Goal: Task Accomplishment & Management: Manage account settings

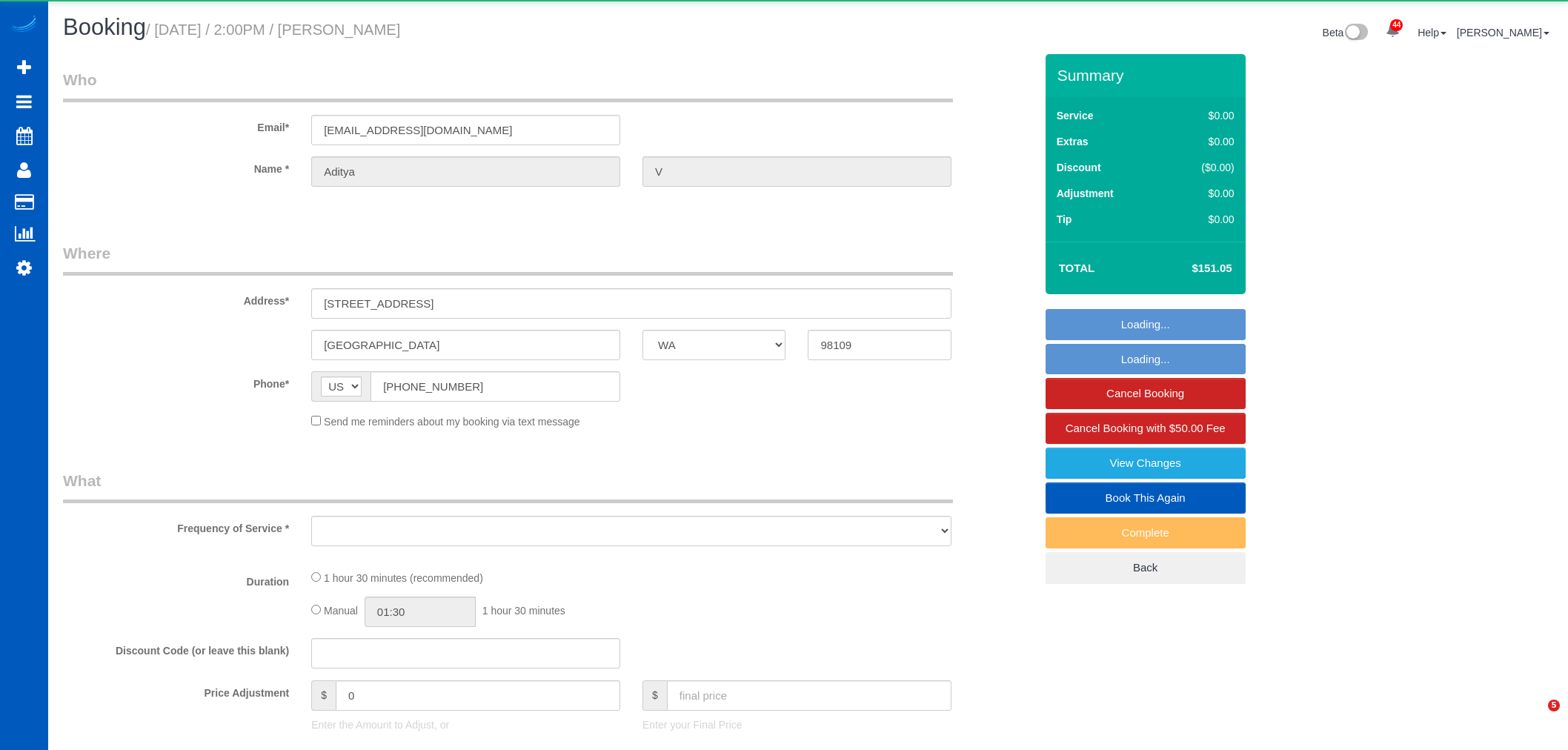
select select "WA"
select select "object:24995"
select select "string:fspay-229ceda0-3bdc-449e-a396-05ddd5be8c00"
select select "199"
select select "2"
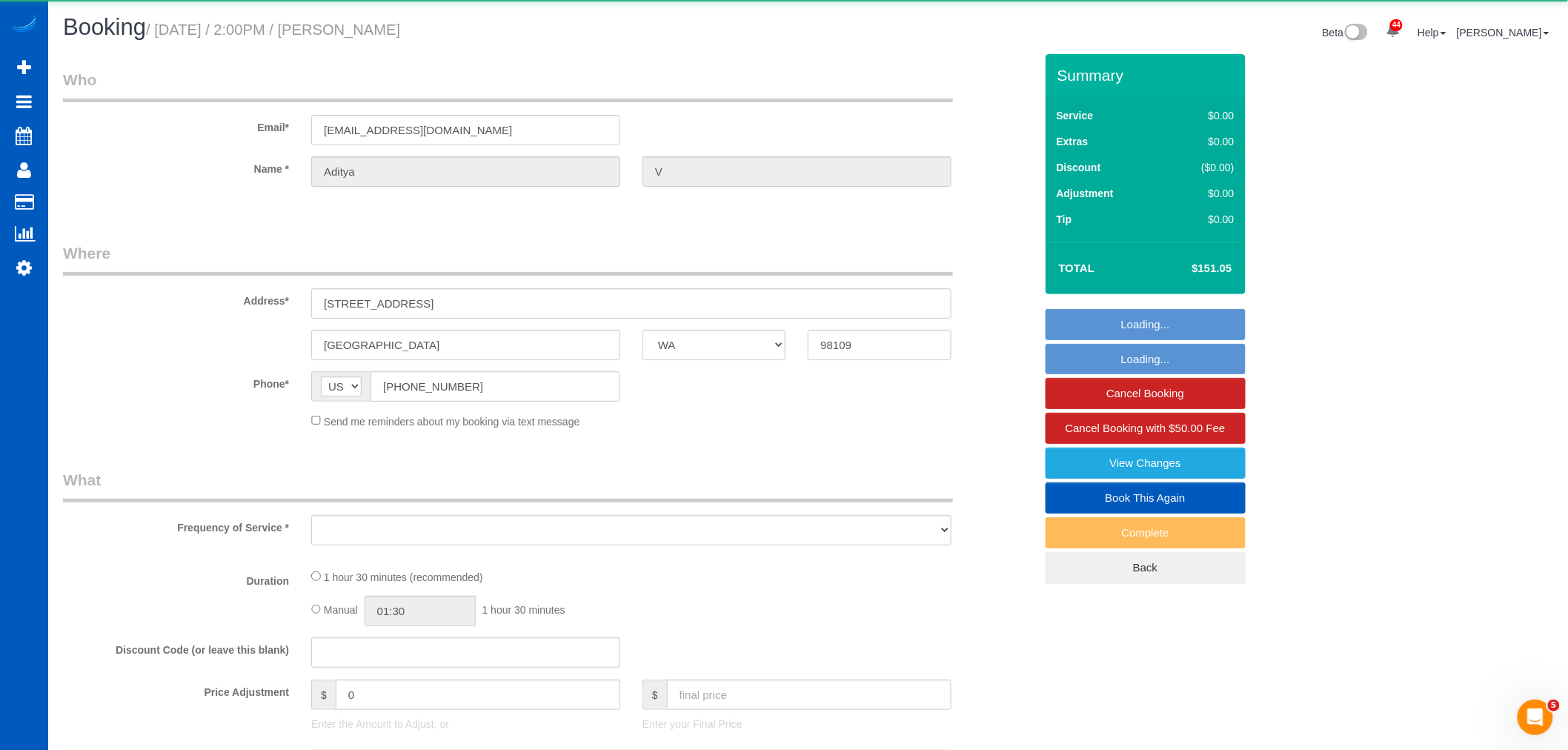
select select "2"
select select "spot74"
select select "number:8"
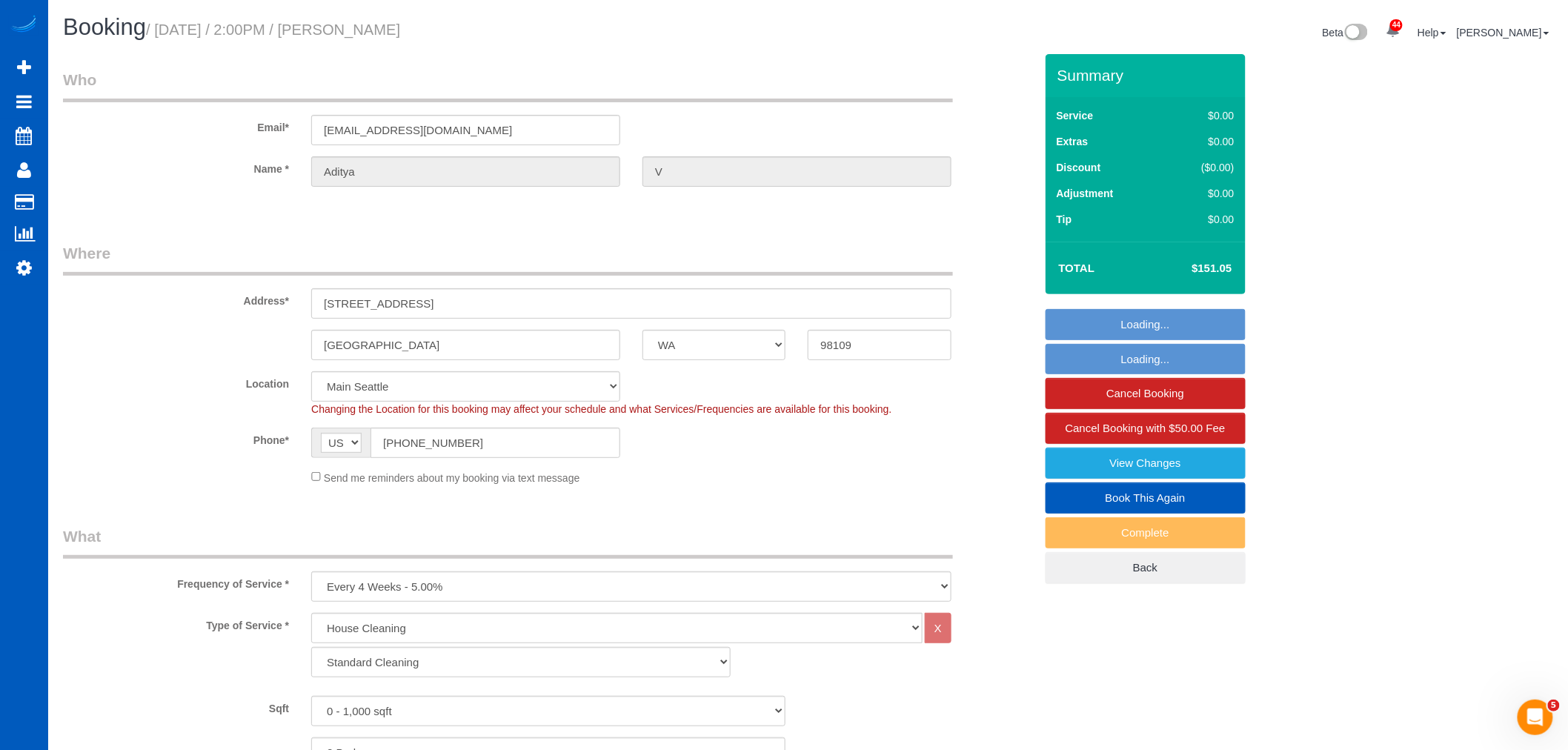
select select "object:25237"
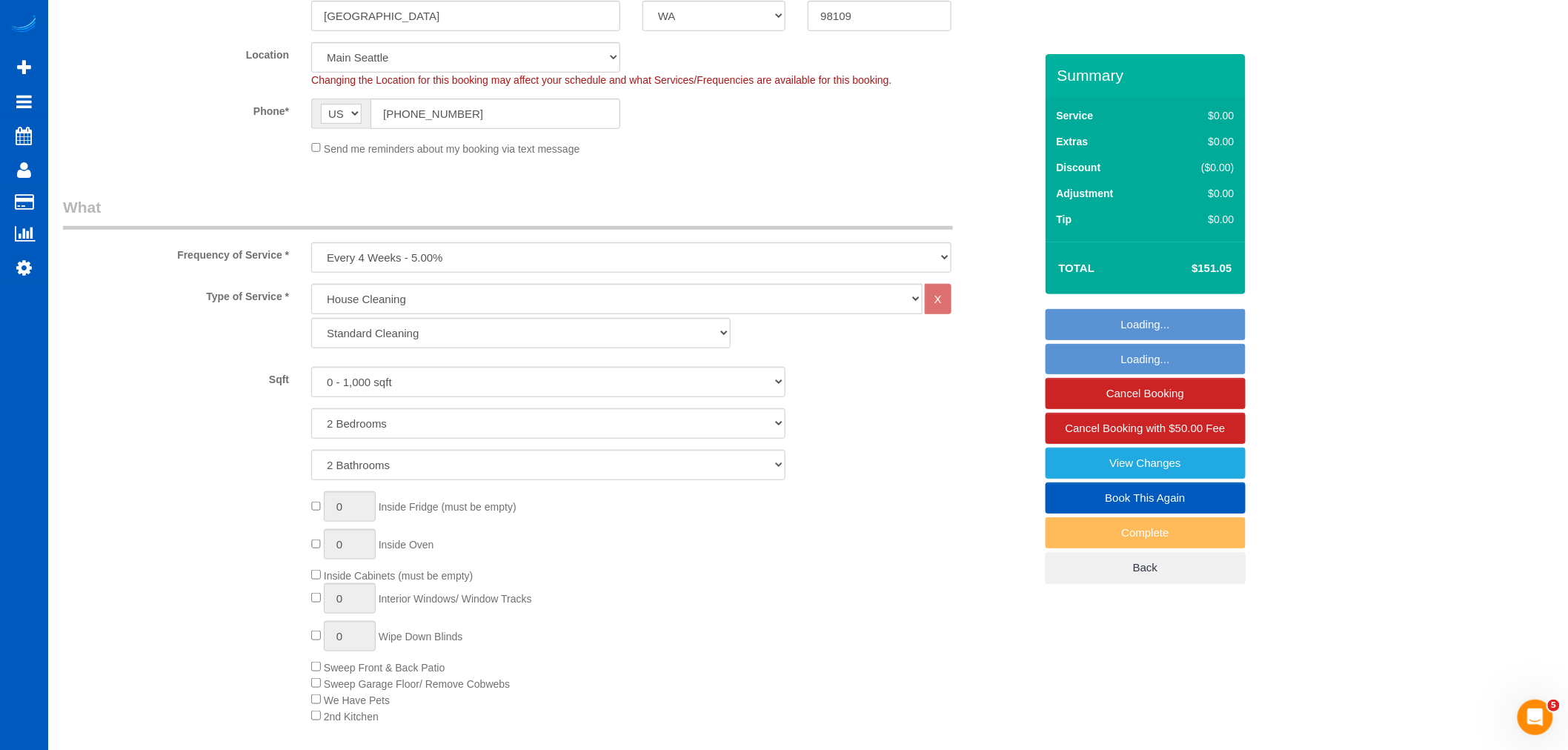
select select "2"
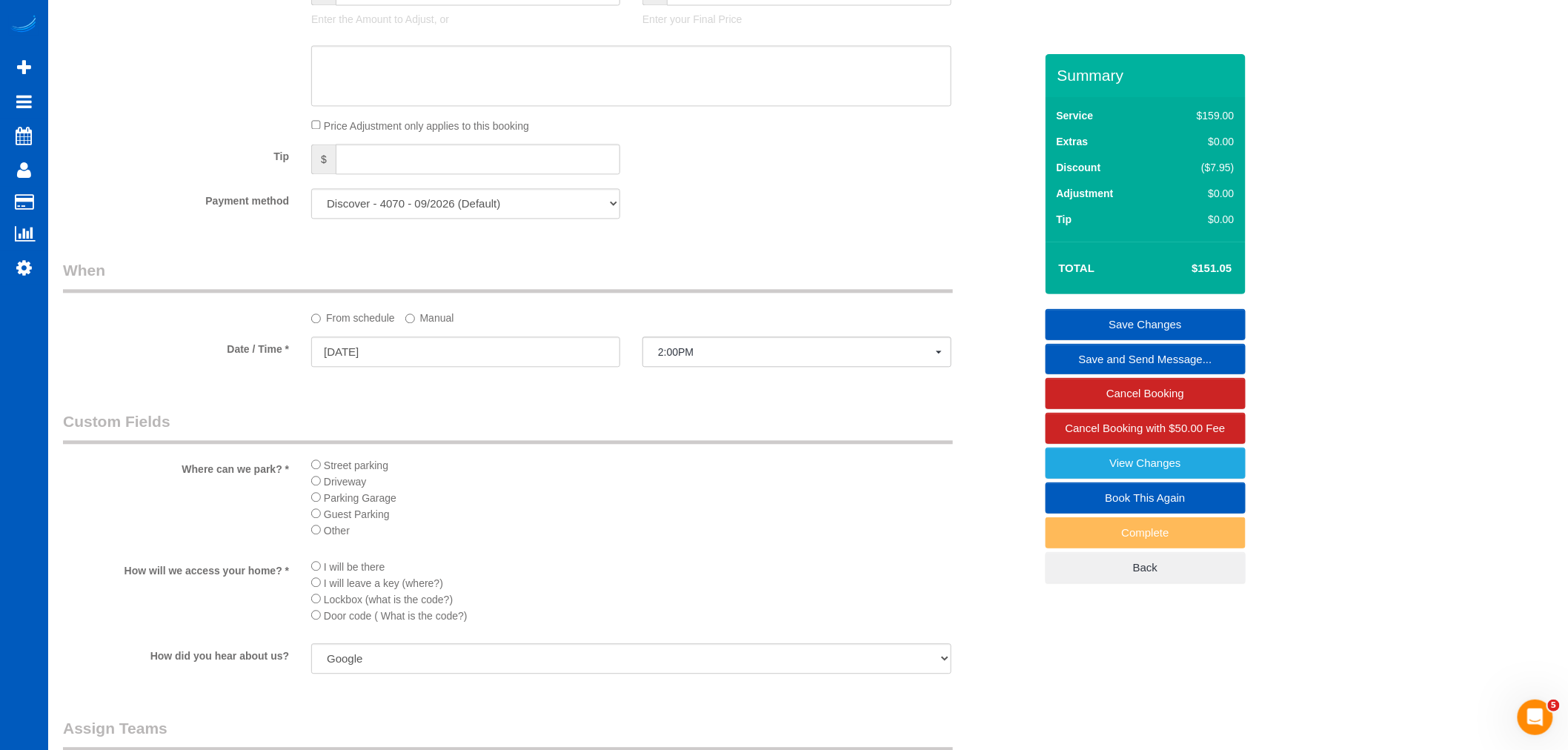
scroll to position [1235, 0]
click at [360, 362] on input "[DATE]" at bounding box center [466, 348] width 309 height 30
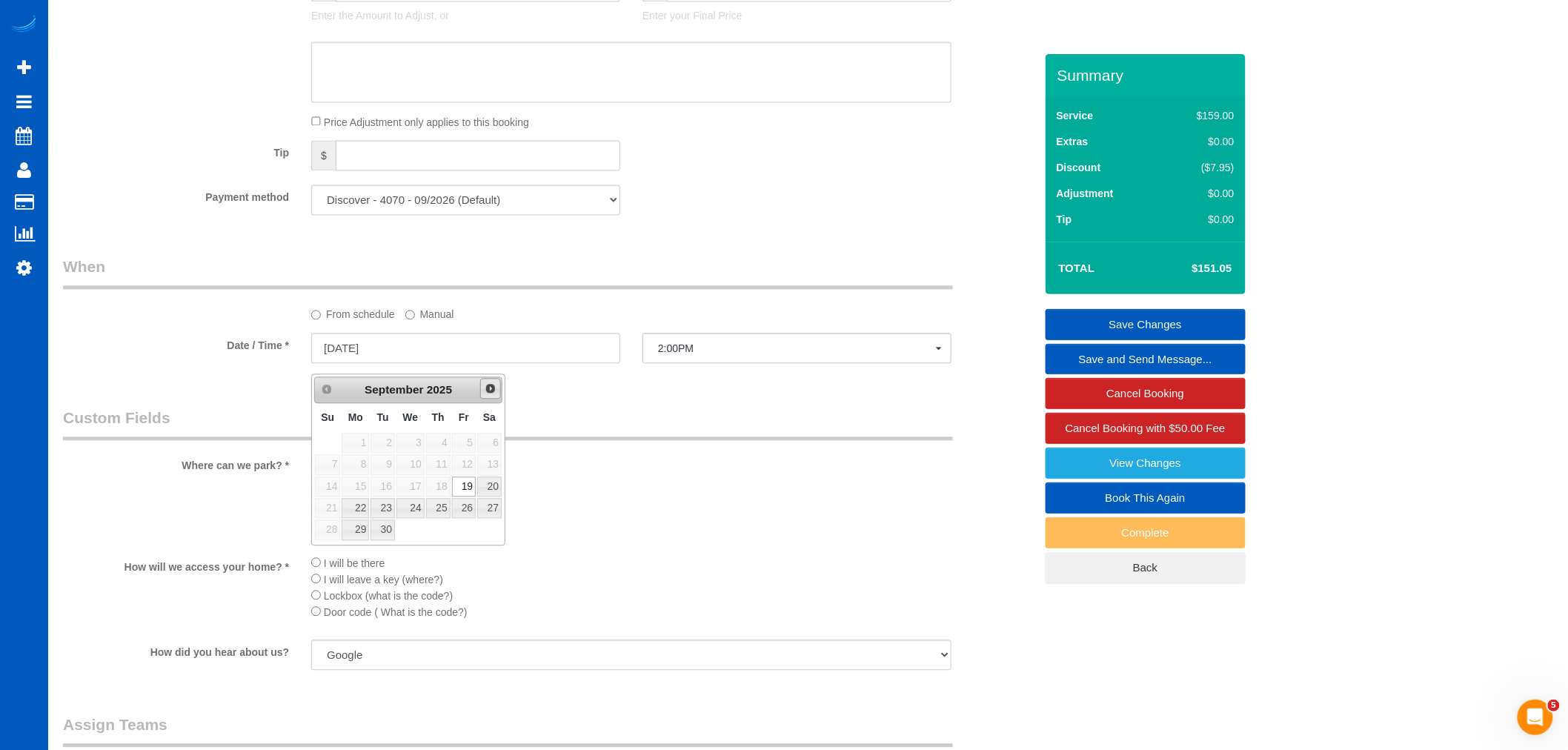
click at [488, 395] on link "Next" at bounding box center [491, 388] width 21 height 21
click at [717, 409] on div "Who Email* [EMAIL_ADDRESS][DOMAIN_NAME] Name * Aditya V Where Address* [STREET_…" at bounding box center [549, 41] width 994 height 2442
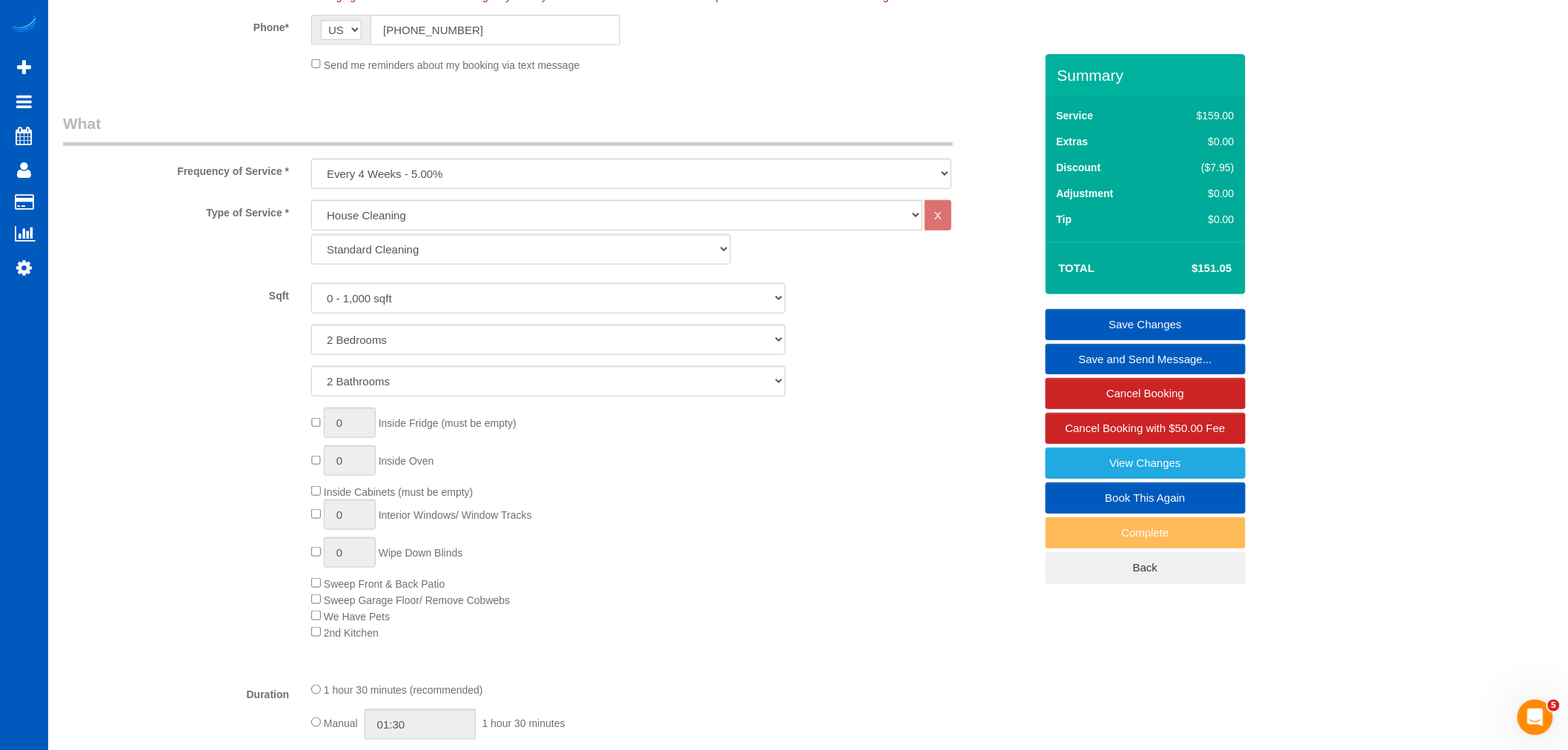
scroll to position [411, 0]
click at [339, 243] on select "Standard Cleaning Deep Cleaning Move In/ Out Cleaning" at bounding box center [521, 250] width 420 height 30
select select "367"
click at [311, 236] on select "Standard Cleaning Deep Cleaning Move In/ Out Cleaning" at bounding box center [521, 250] width 420 height 30
select select "2"
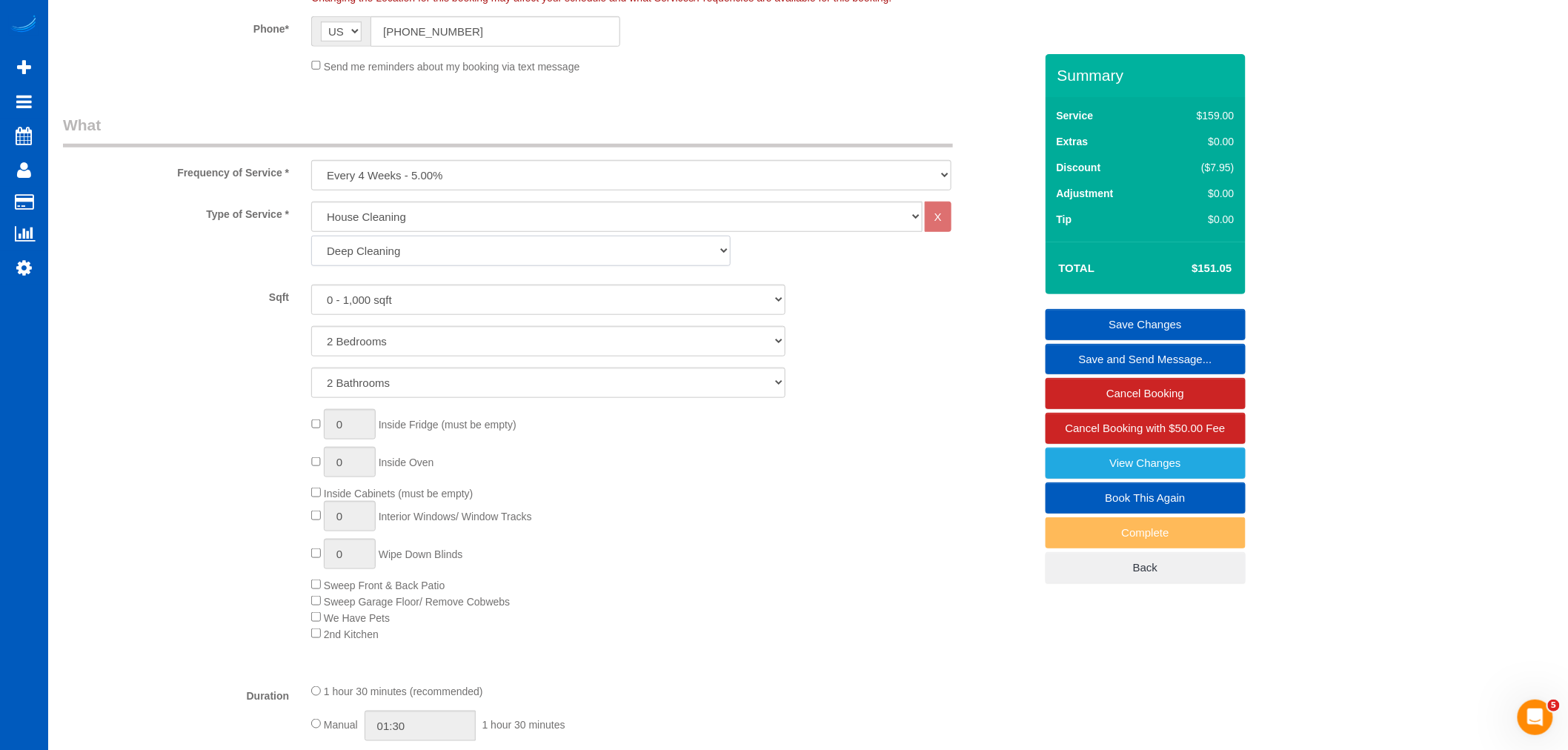
select select "2"
click at [435, 186] on select "One Time Weekly - 15.00% Every 2 Weeks - 10.00% Every 4 Weeks - 5.00% Every 2 M…" at bounding box center [631, 175] width 641 height 30
select select "object:25238"
click at [311, 161] on select "One Time Weekly - 15.00% Every 2 Weeks - 10.00% Every 4 Weeks - 5.00% Every 2 M…" at bounding box center [631, 175] width 641 height 30
select select "spot90"
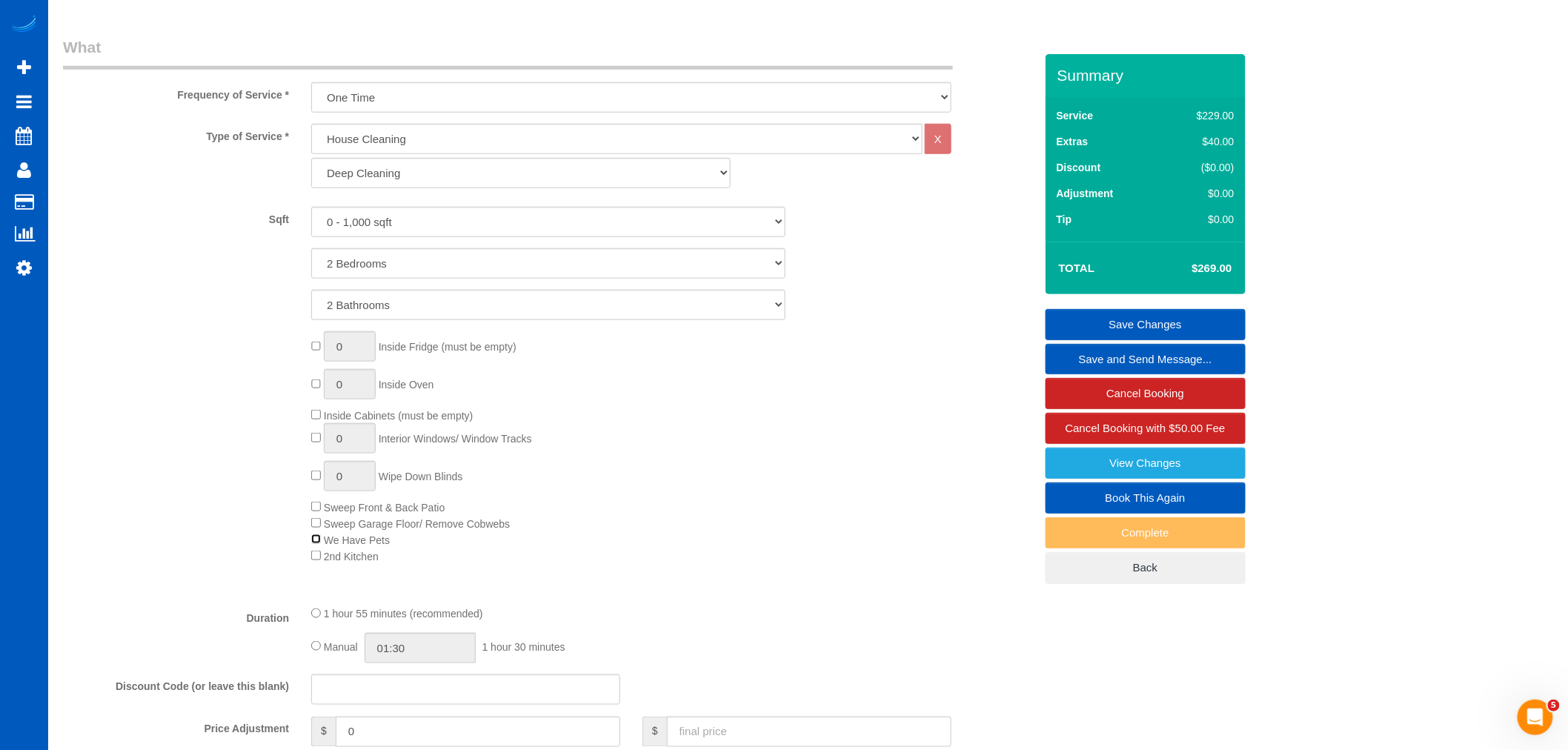
scroll to position [172, 0]
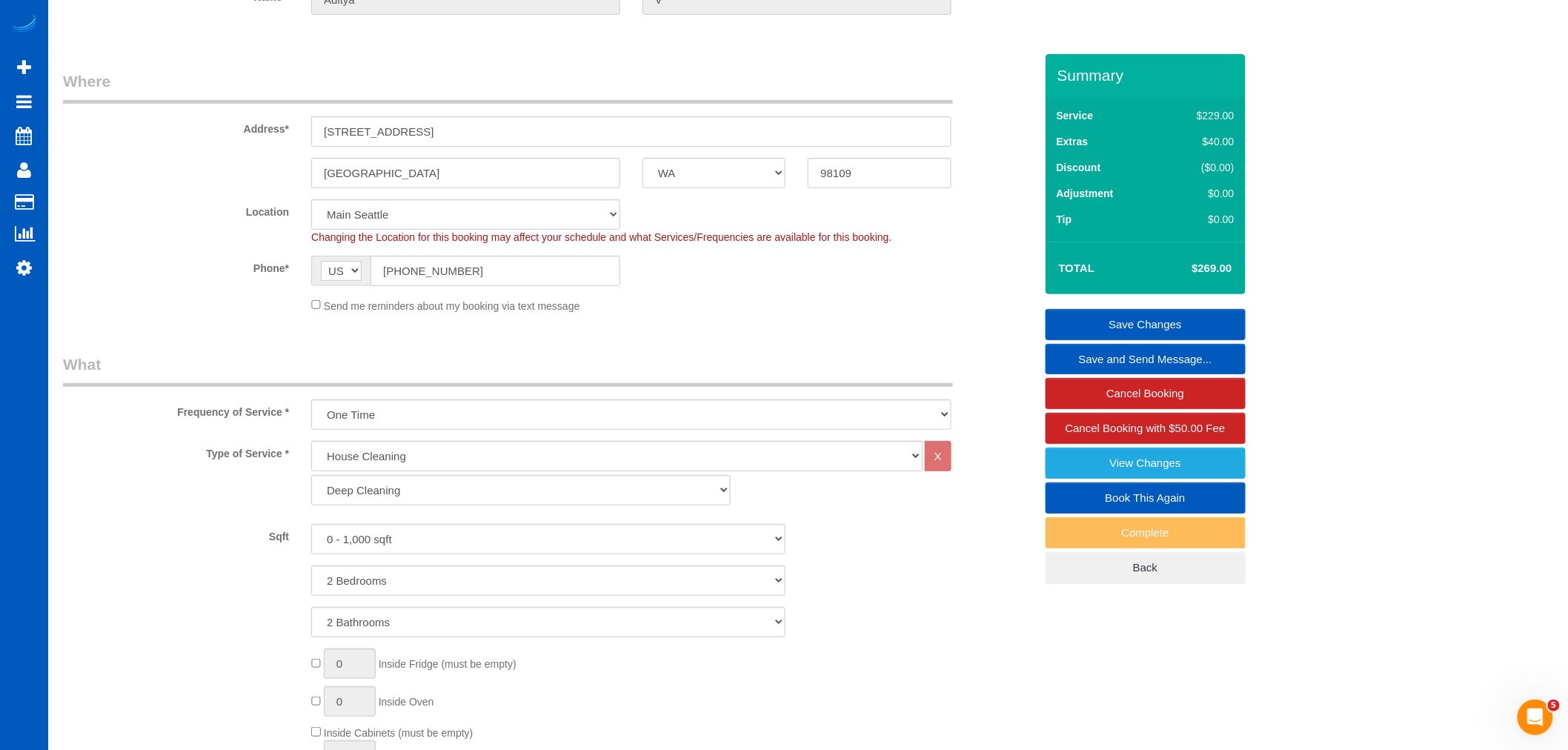
click at [1126, 329] on link "Save Changes" at bounding box center [1146, 325] width 200 height 31
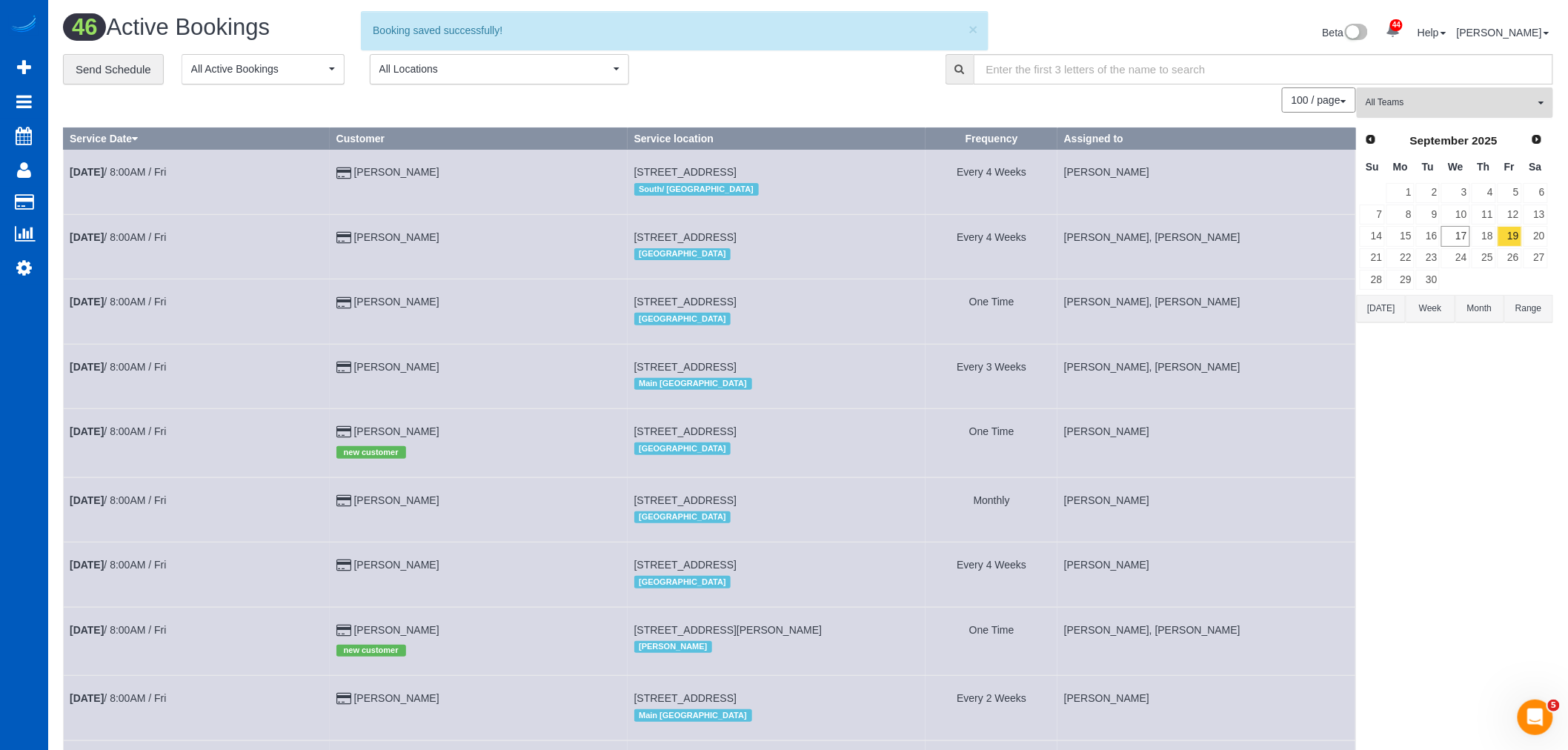
click at [1432, 108] on span "All Teams" at bounding box center [1451, 103] width 169 height 12
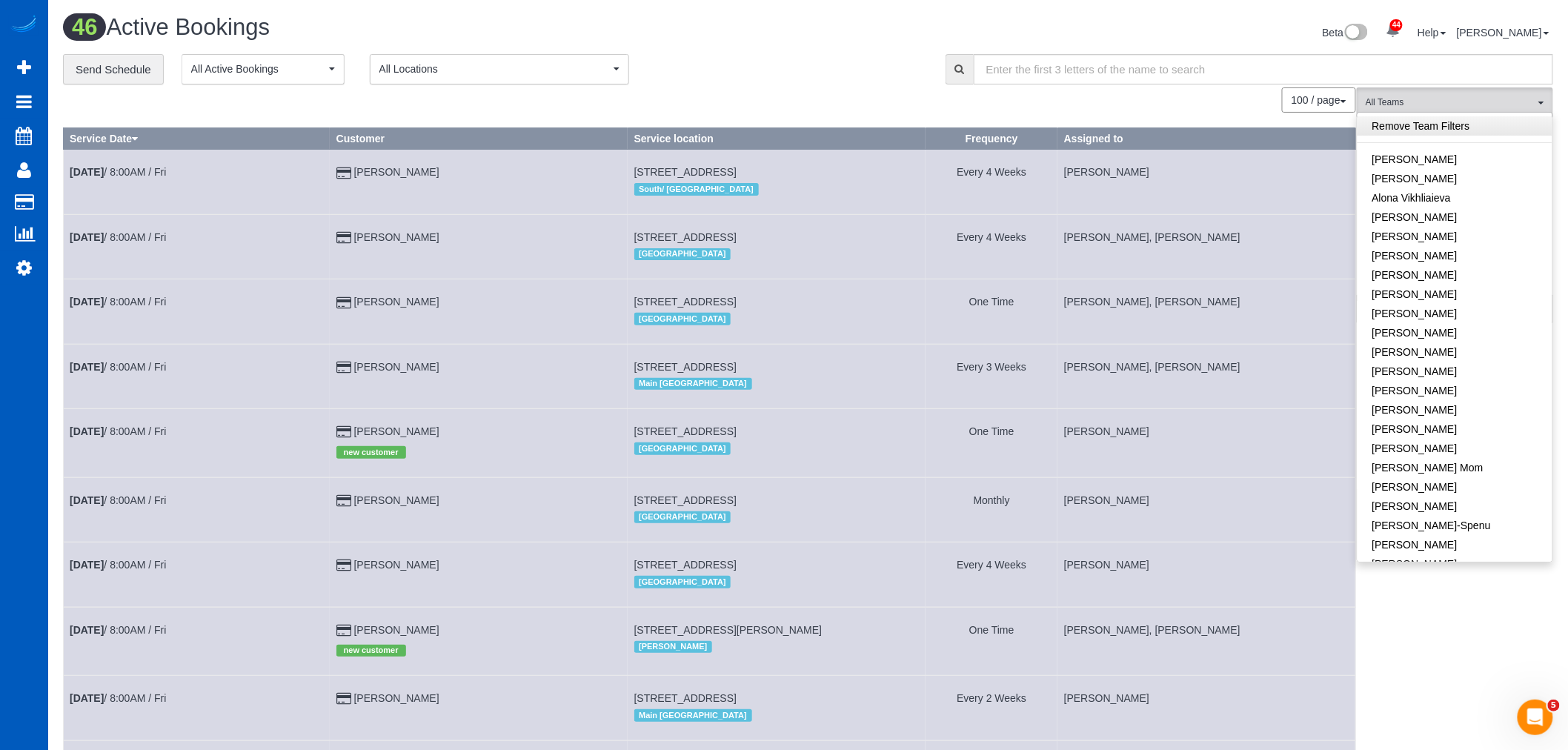
click at [1438, 129] on link "Remove Team Filters" at bounding box center [1455, 126] width 195 height 19
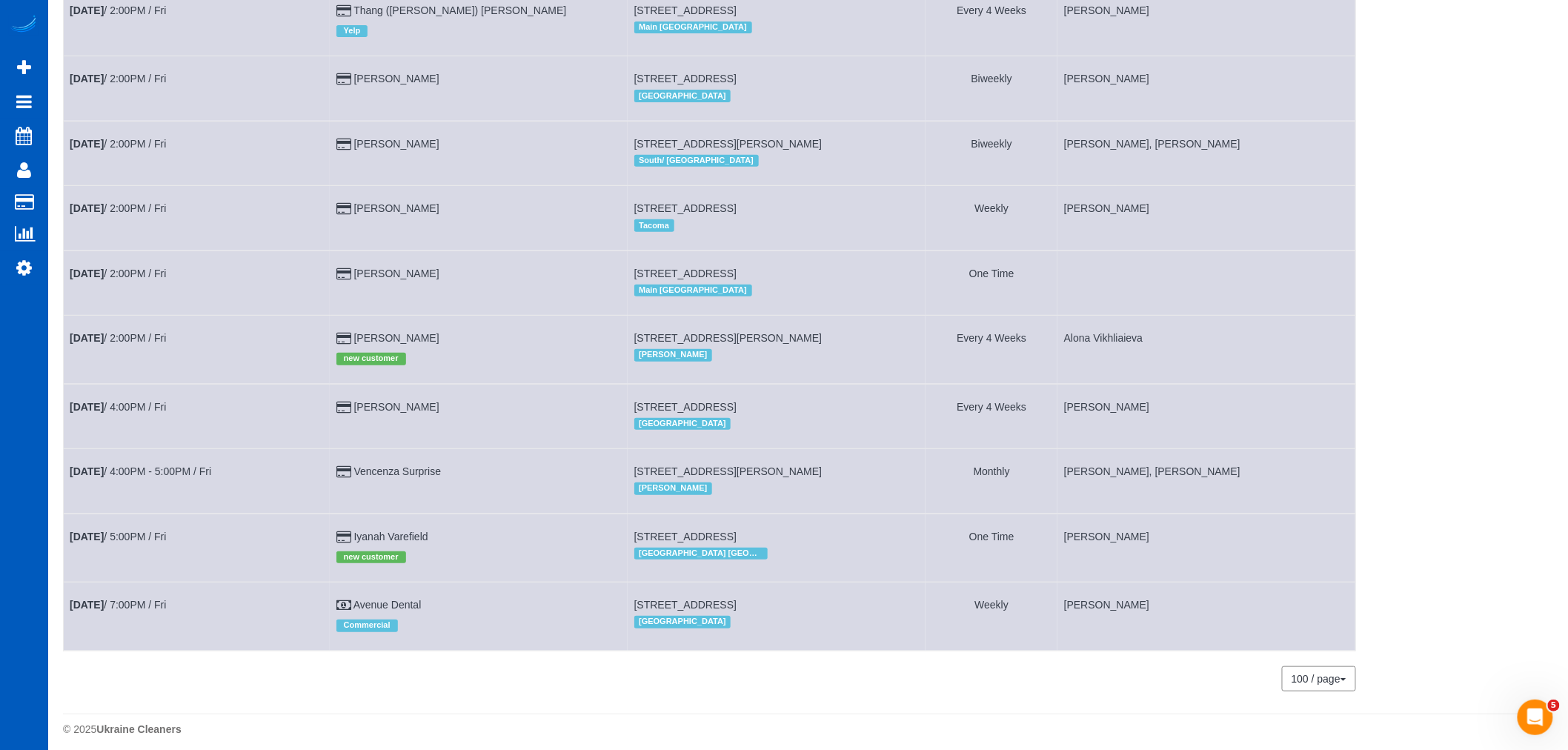
scroll to position [2590, 0]
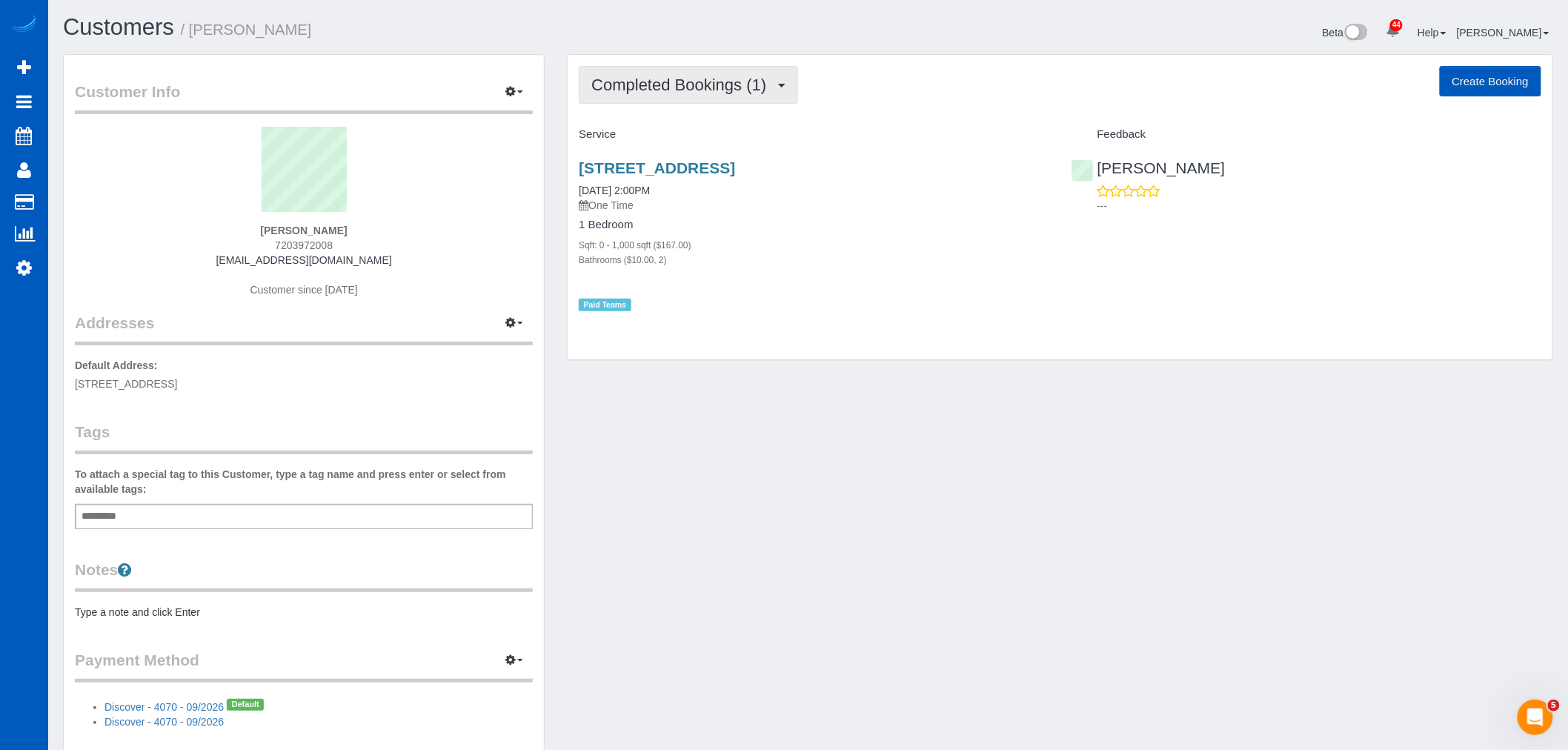
click at [670, 94] on button "Completed Bookings (1)" at bounding box center [688, 84] width 219 height 37
click at [664, 135] on link "Upcoming Bookings (1)" at bounding box center [656, 138] width 154 height 19
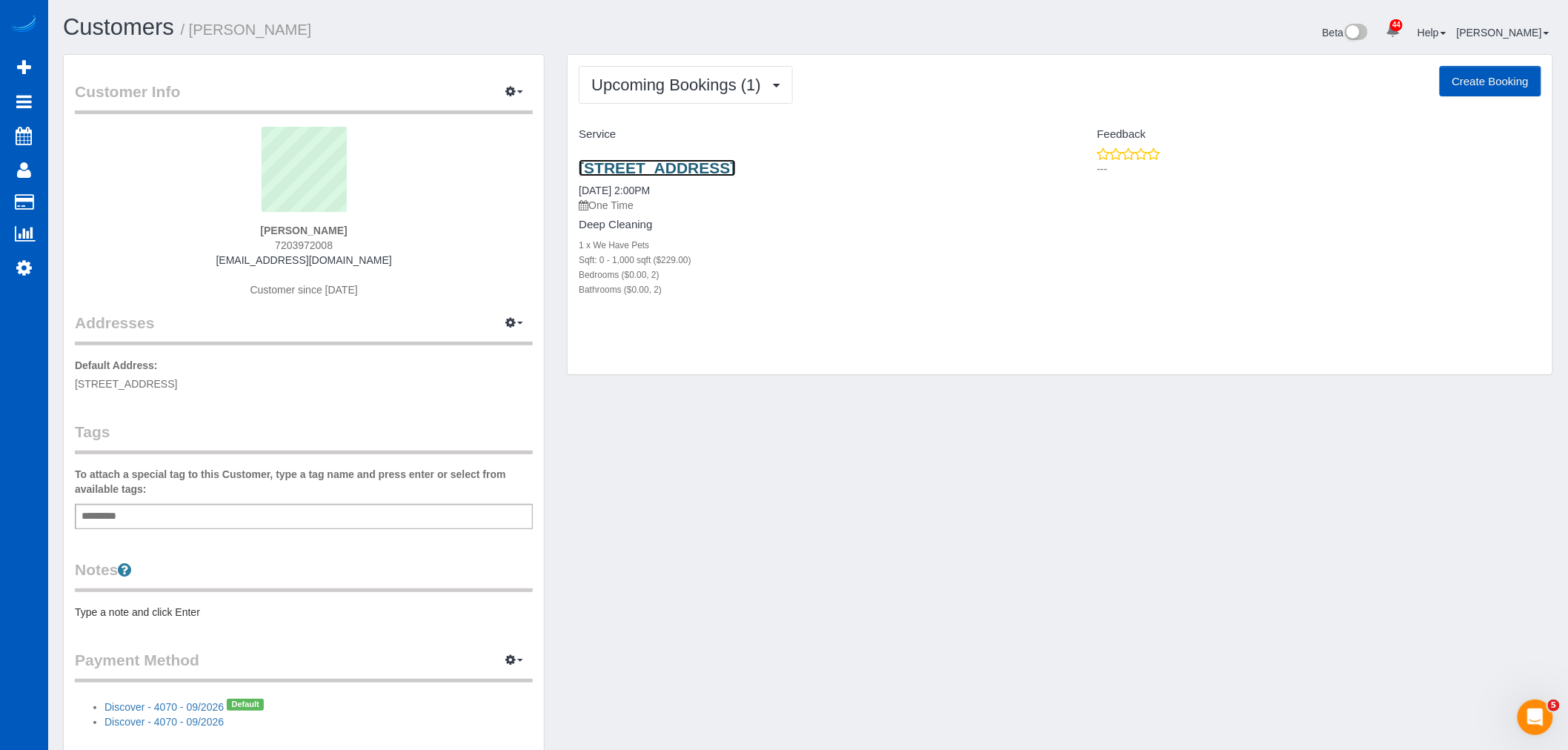
click at [648, 169] on link "1504 Aurora Ave N, Apt 412, Seattle, WA 98109" at bounding box center [657, 168] width 156 height 17
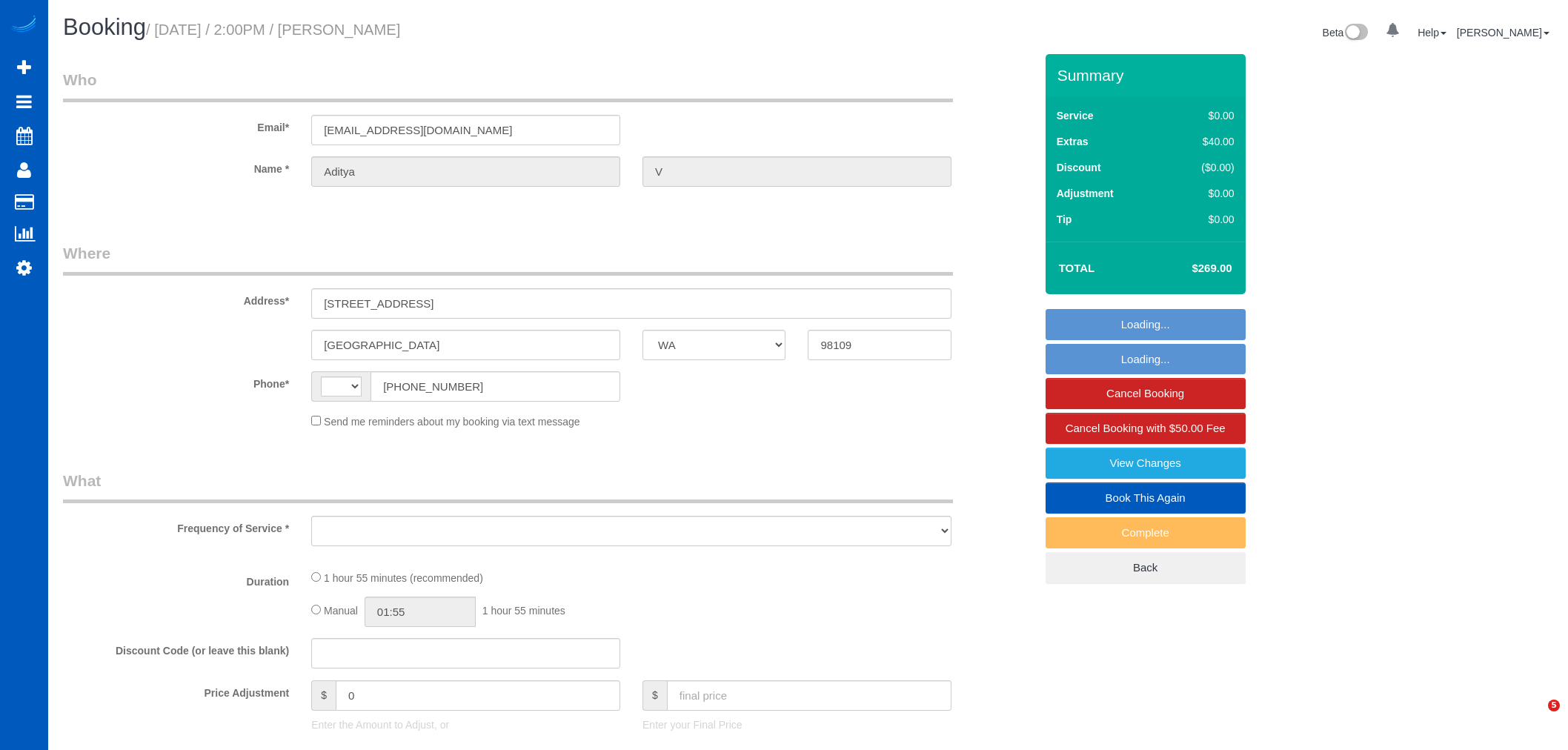
select select "WA"
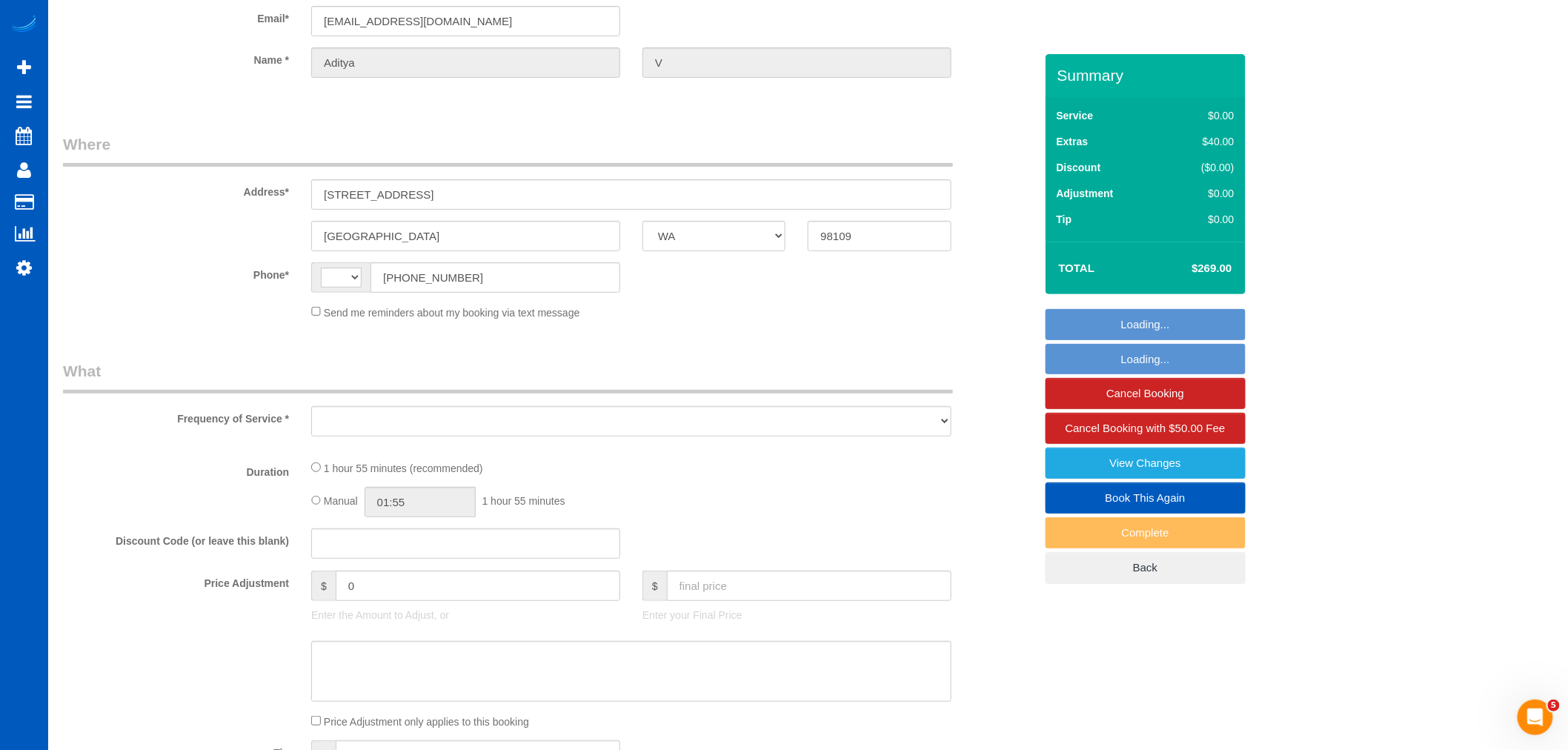
select select "string:[GEOGRAPHIC_DATA]"
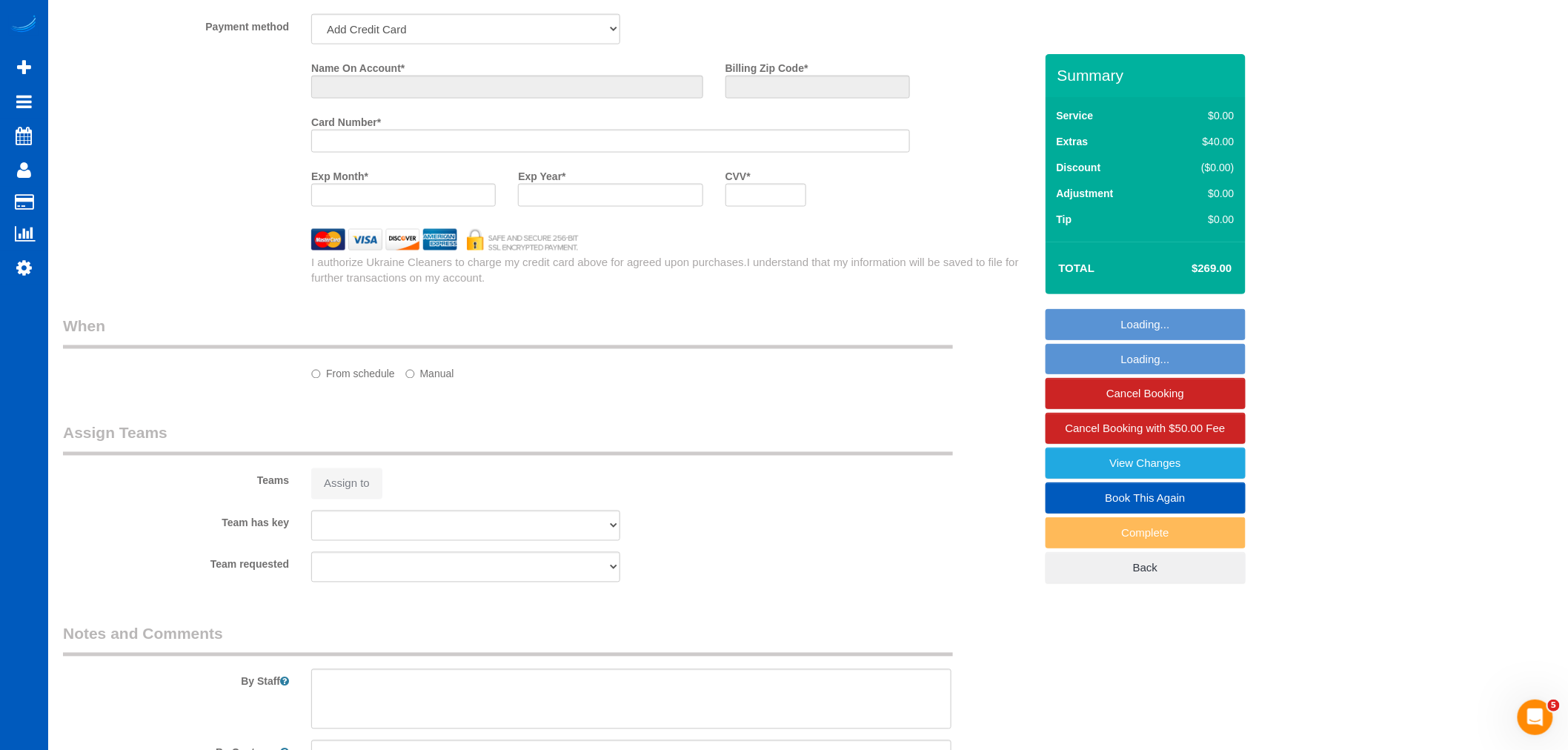
select select "object:1056"
select select "string:fspay-229ceda0-3bdc-449e-a396-05ddd5be8c00"
select select "199"
select select "2"
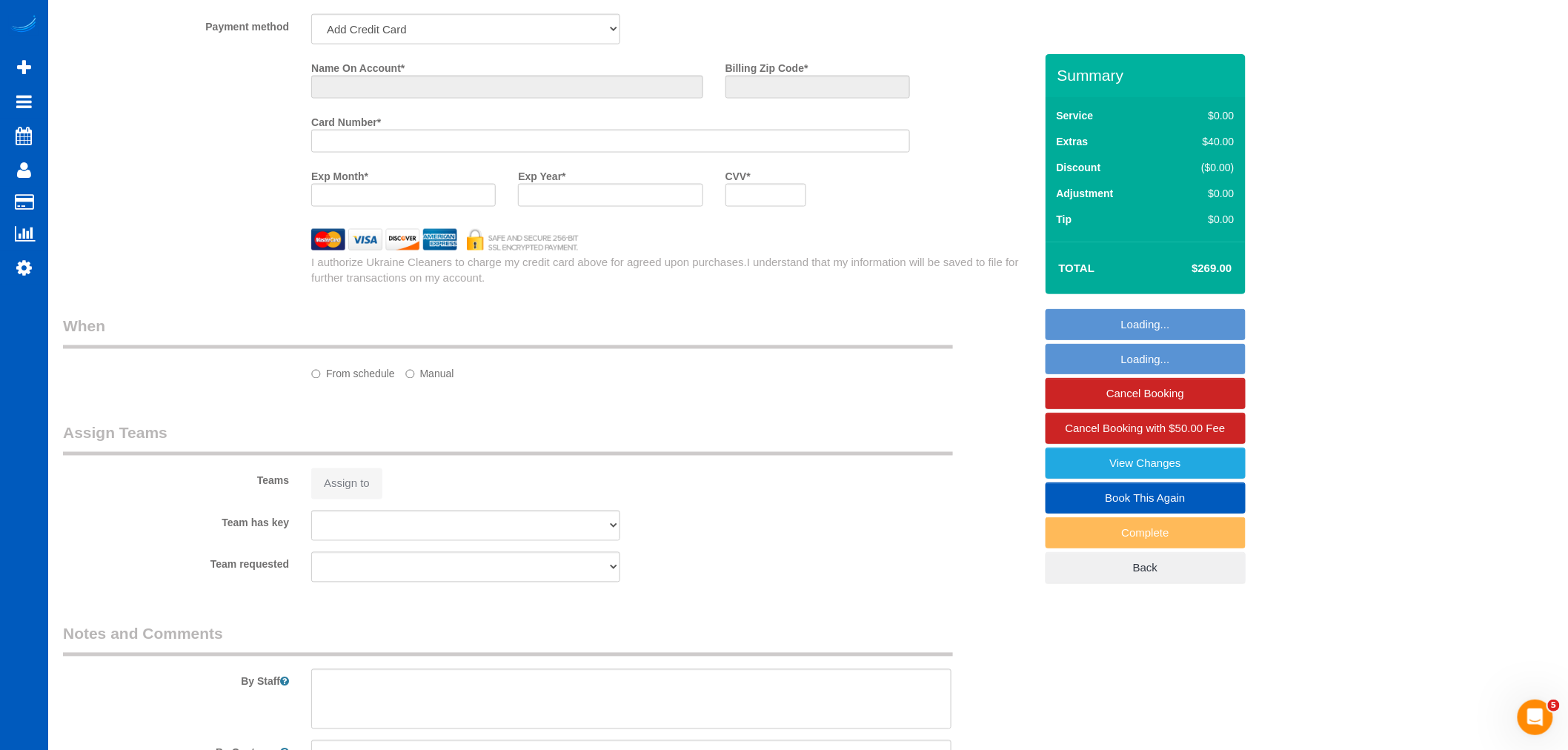
select select "spot2"
select select "number:8"
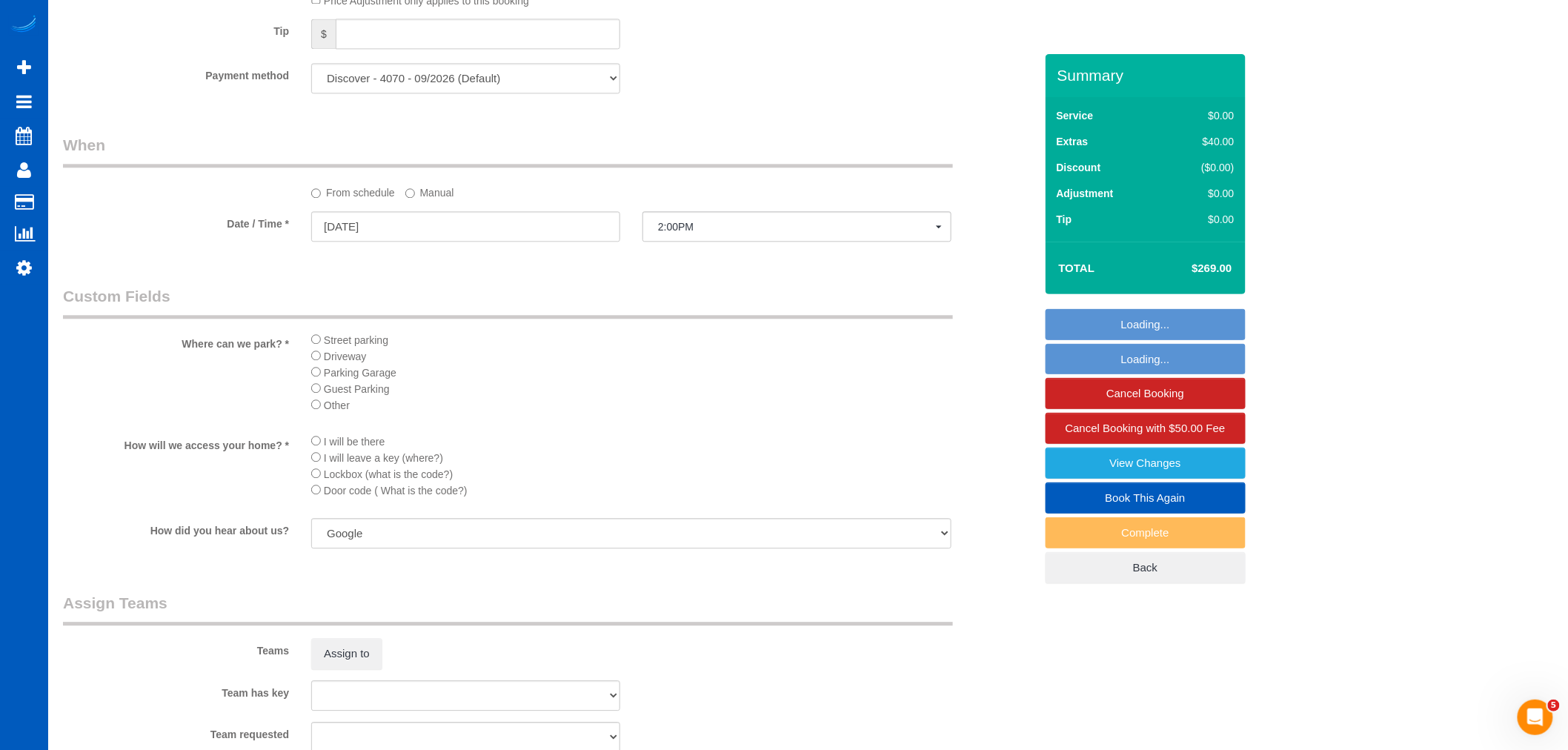
select select "2"
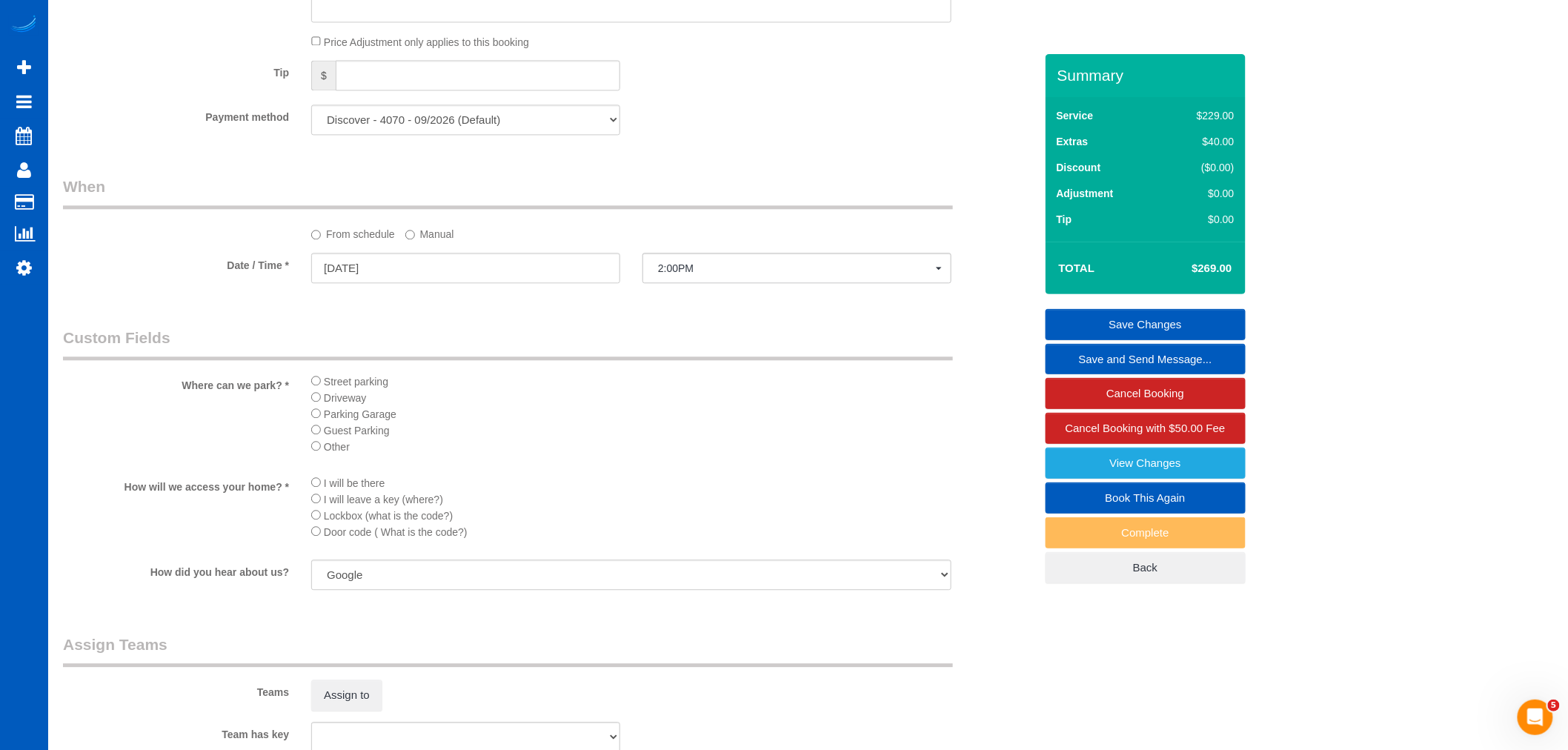
scroll to position [1273, 0]
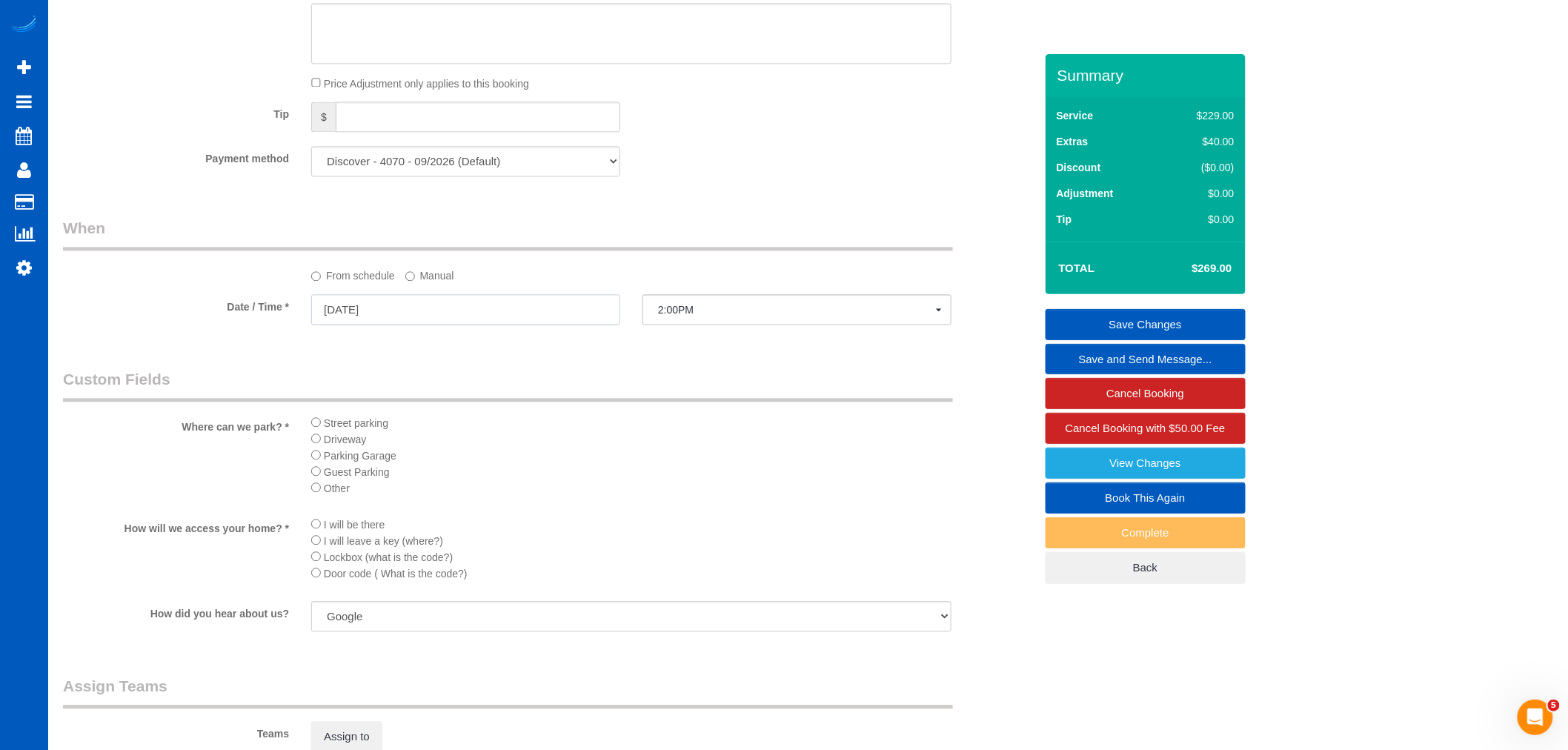
click at [363, 324] on input "[DATE]" at bounding box center [466, 309] width 309 height 30
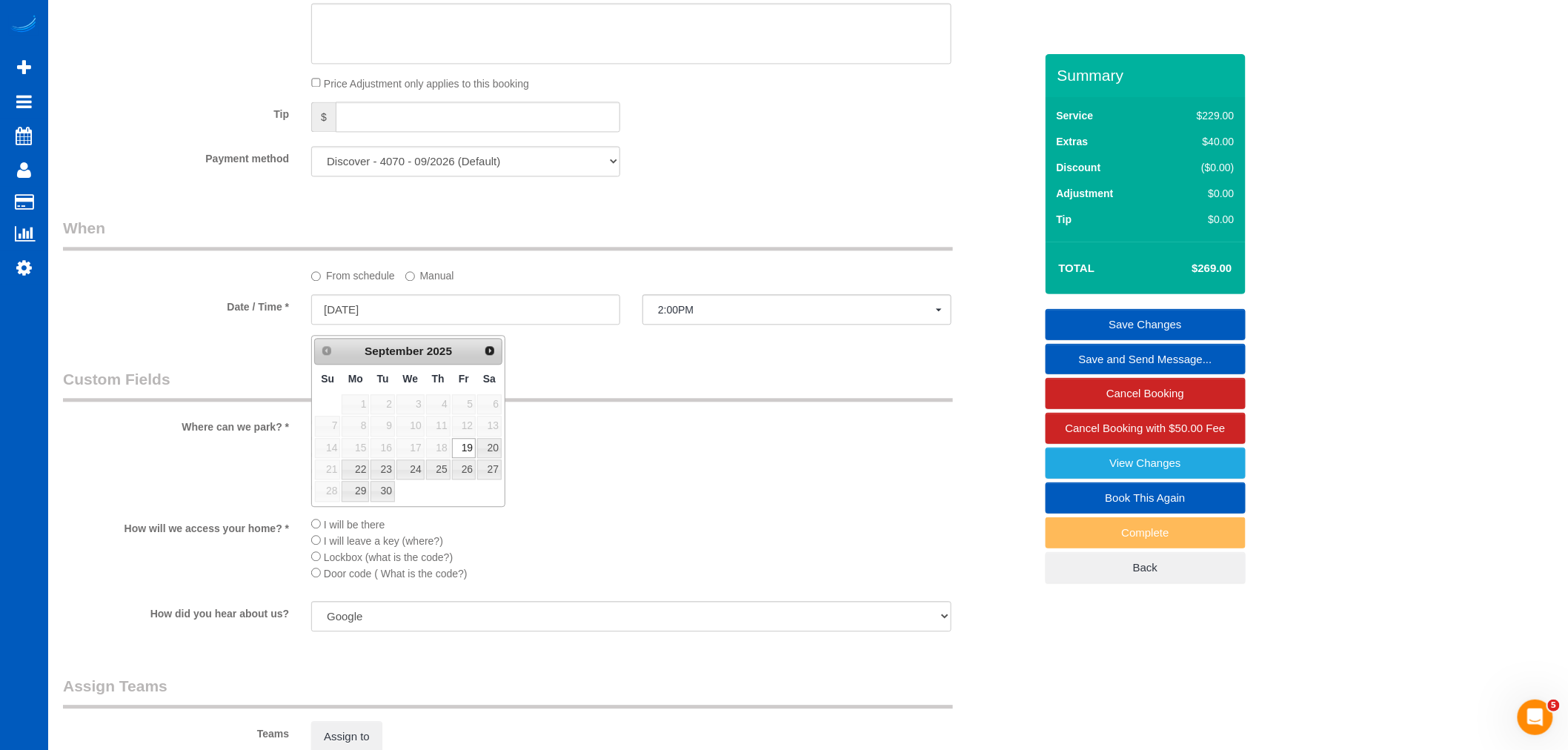
click at [484, 360] on div "Prev Next September 2025" at bounding box center [409, 351] width 189 height 27
click at [484, 352] on span "Next" at bounding box center [490, 351] width 12 height 12
click at [462, 426] on link "10" at bounding box center [463, 425] width 23 height 20
type input "10/10/2025"
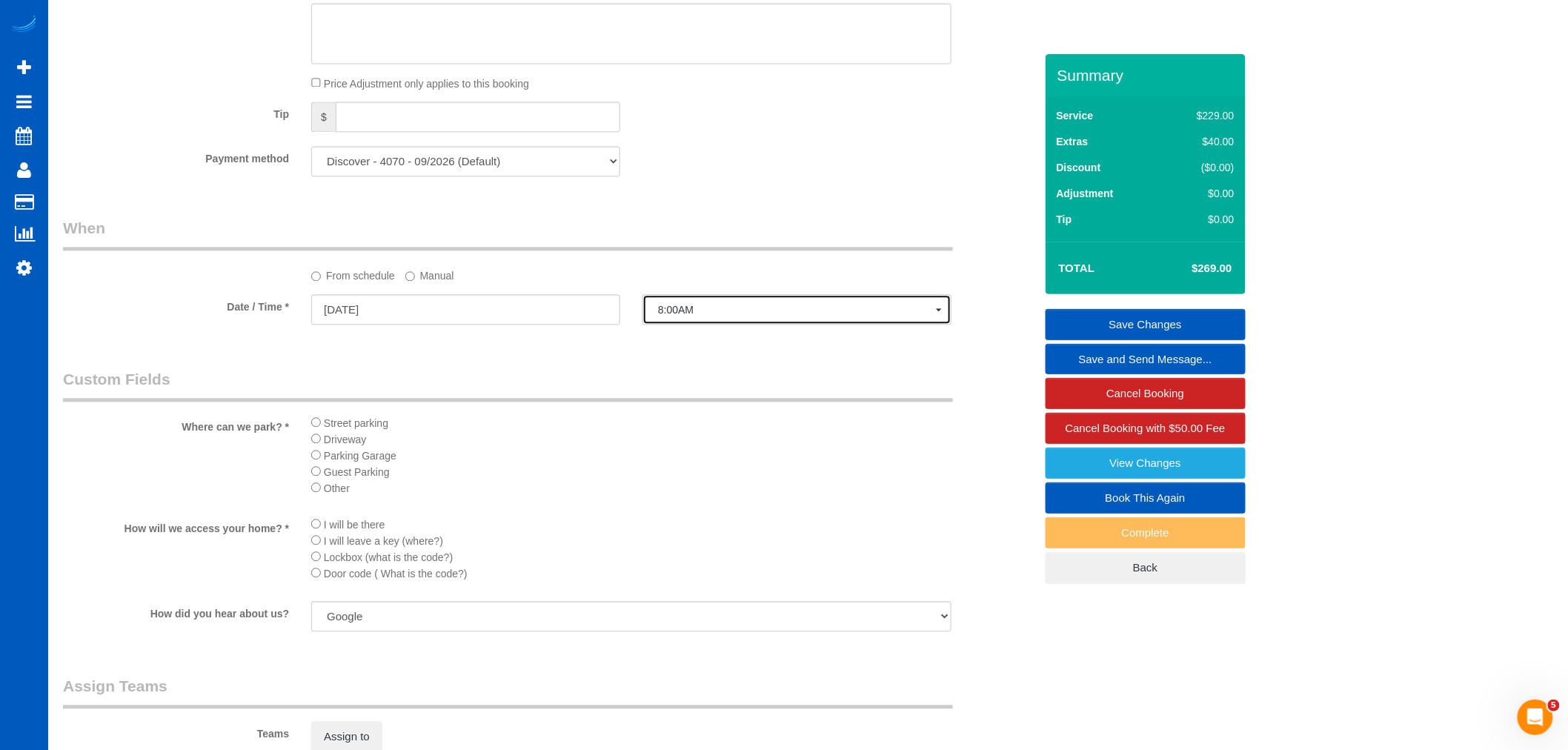
click at [713, 315] on span "8:00AM" at bounding box center [797, 310] width 278 height 12
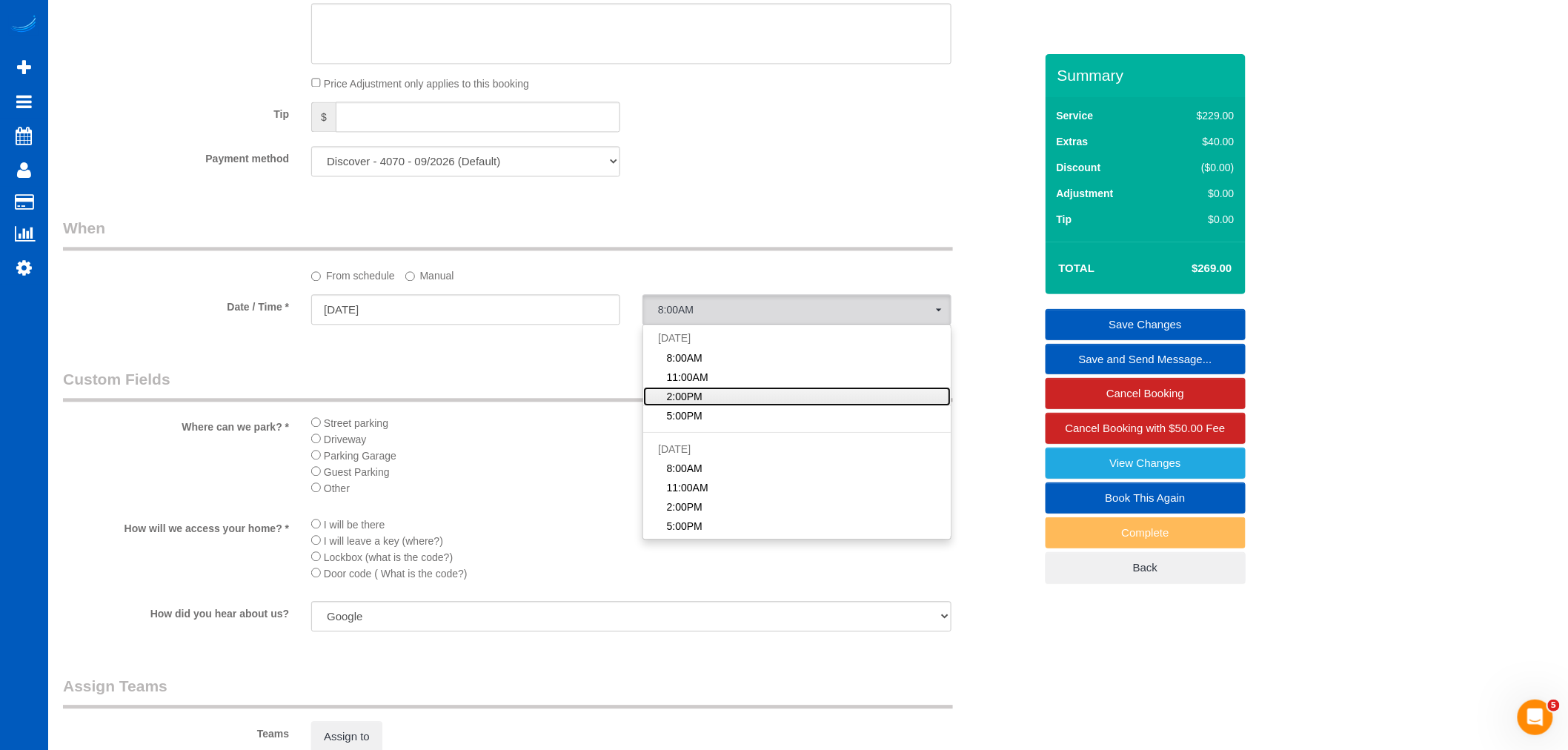
click at [708, 396] on link "2:00PM" at bounding box center [797, 396] width 308 height 19
select select "spot19"
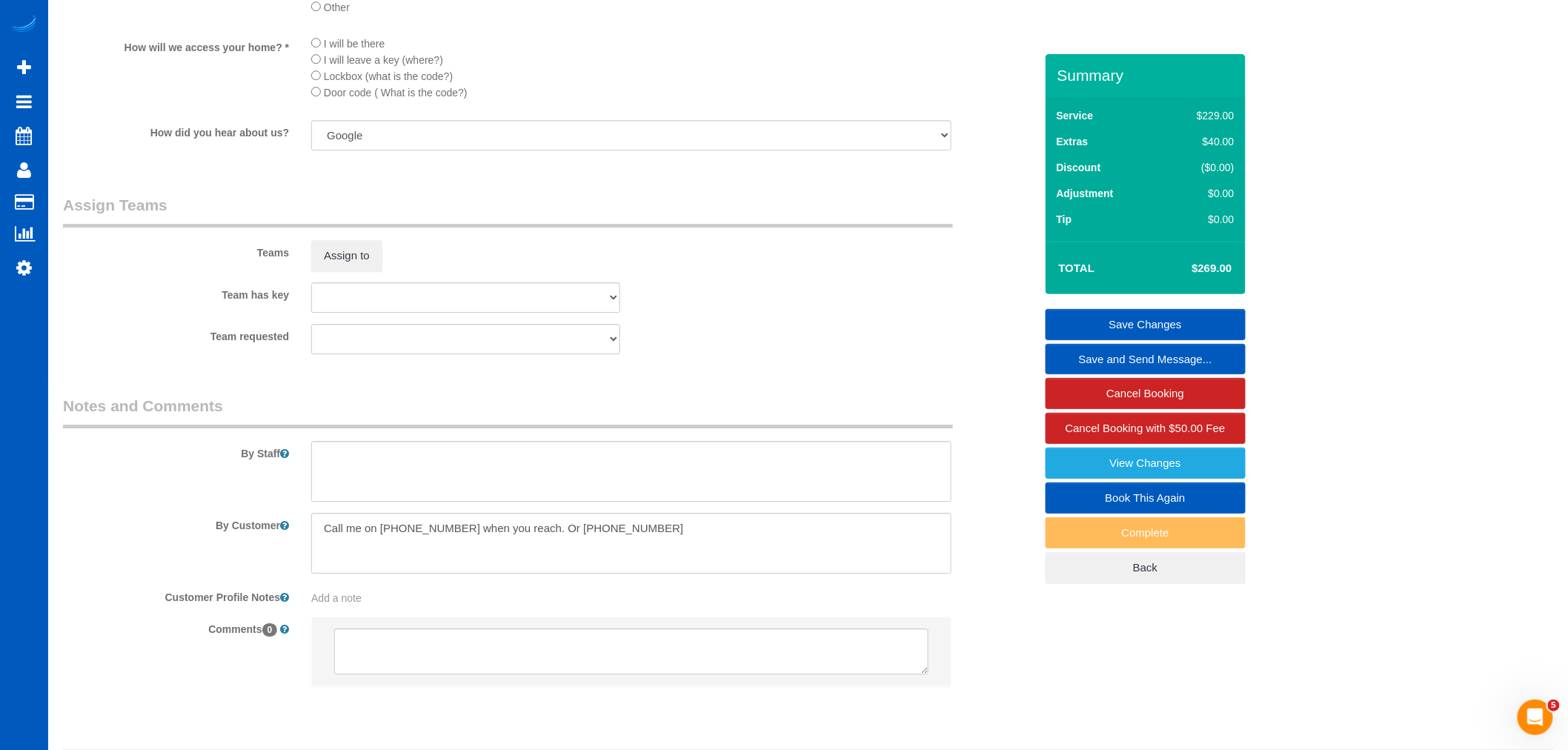
scroll to position [1768, 0]
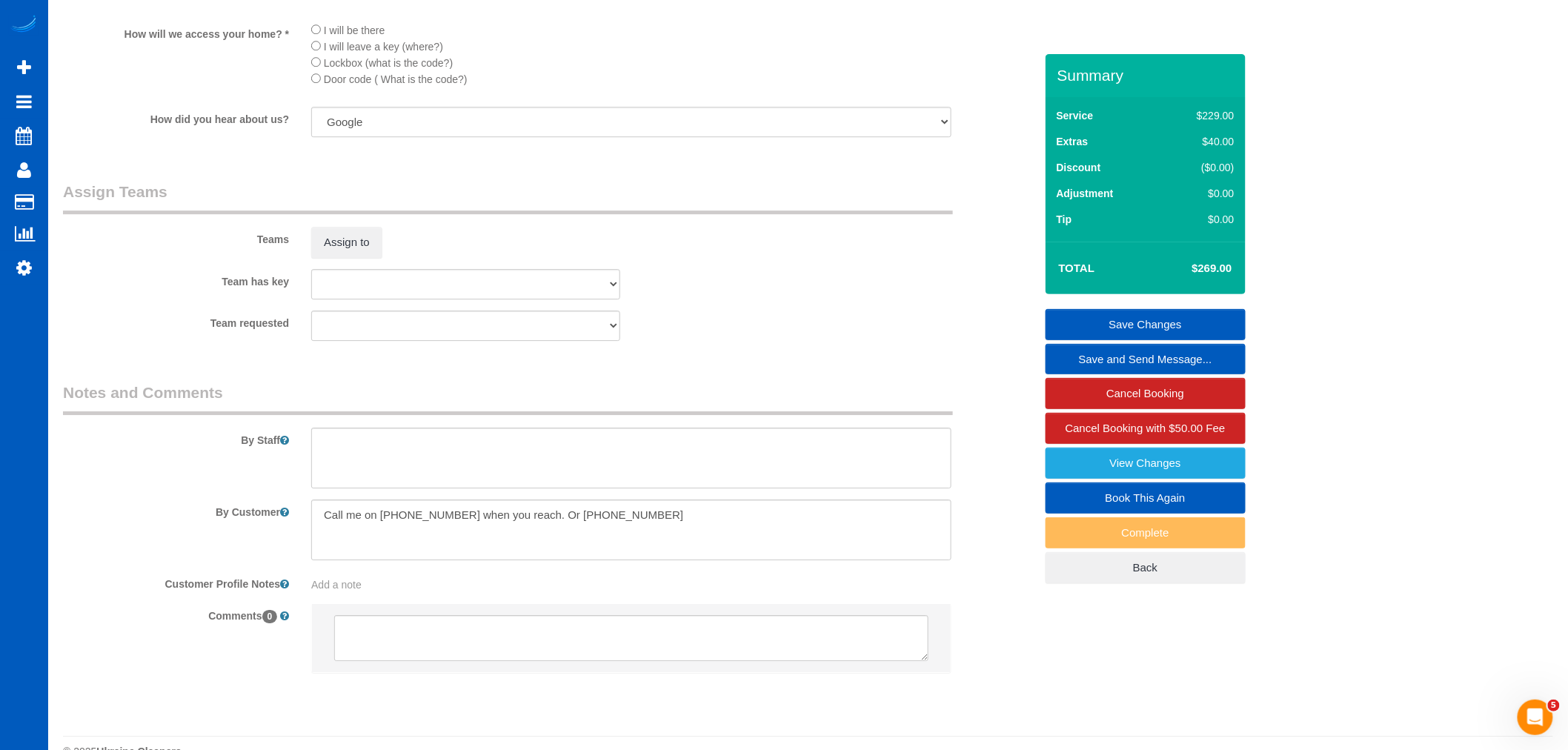
click at [1114, 317] on link "Save Changes" at bounding box center [1146, 325] width 200 height 31
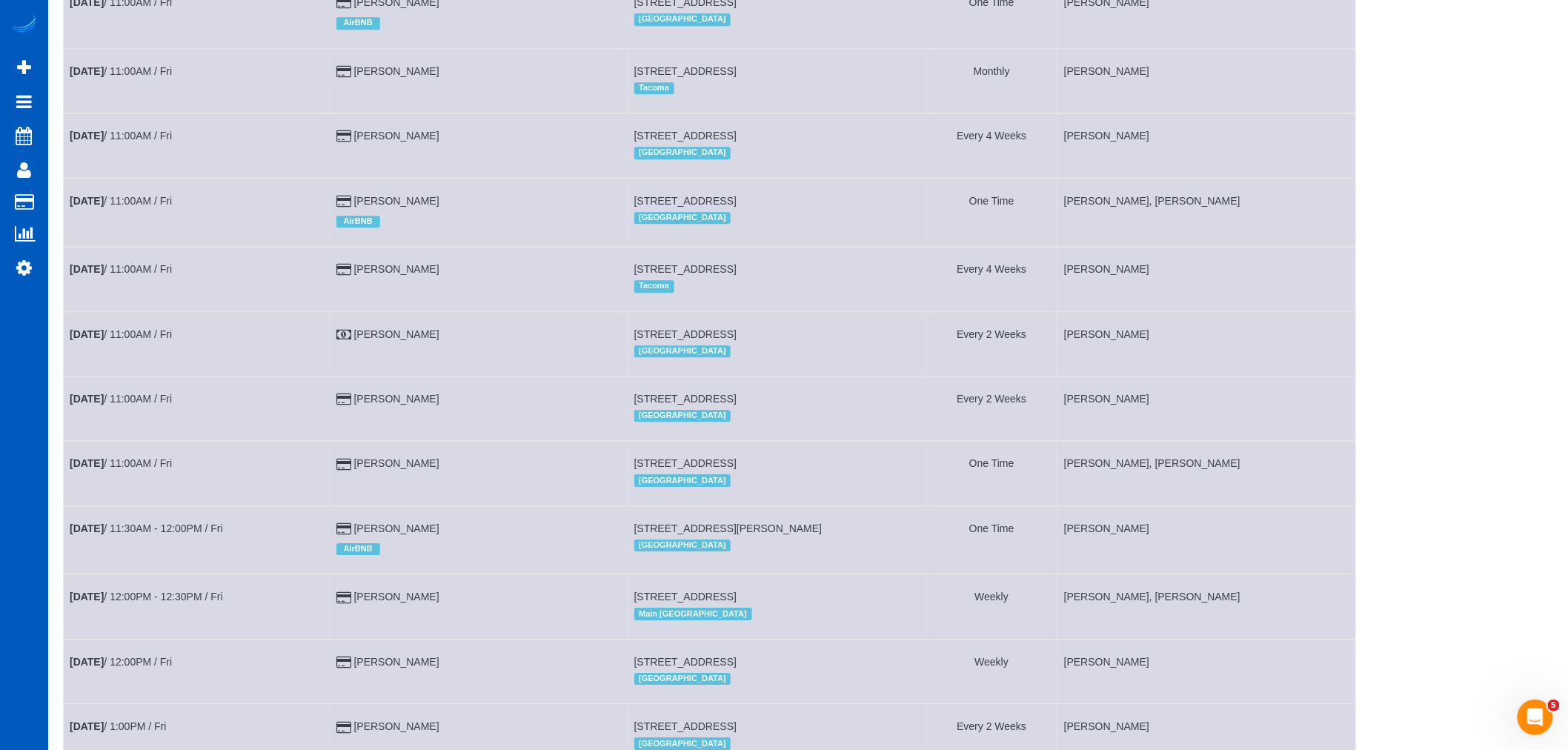
scroll to position [1783, 0]
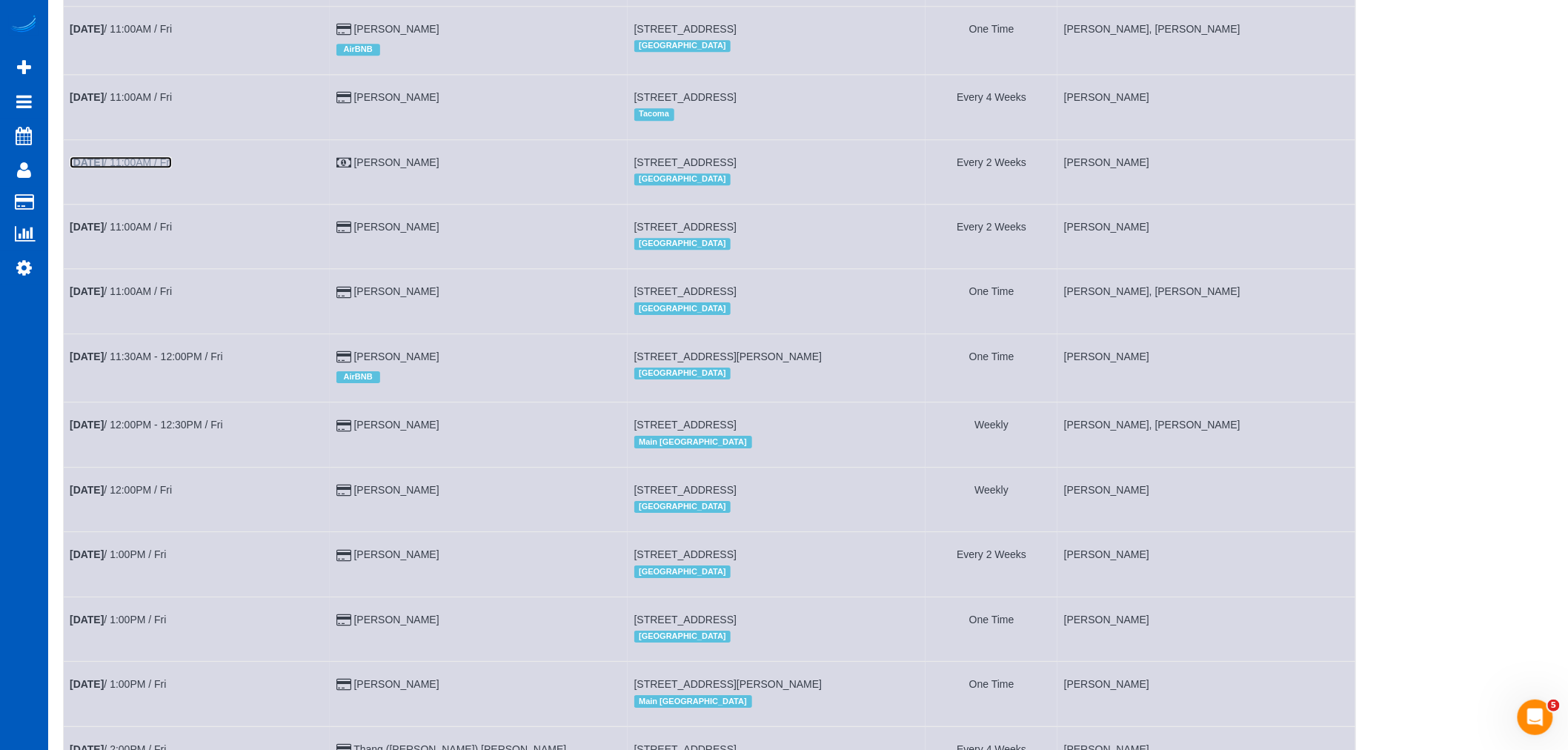
click at [149, 169] on link "Sep 19th / 11:00AM / Fri" at bounding box center [121, 163] width 103 height 12
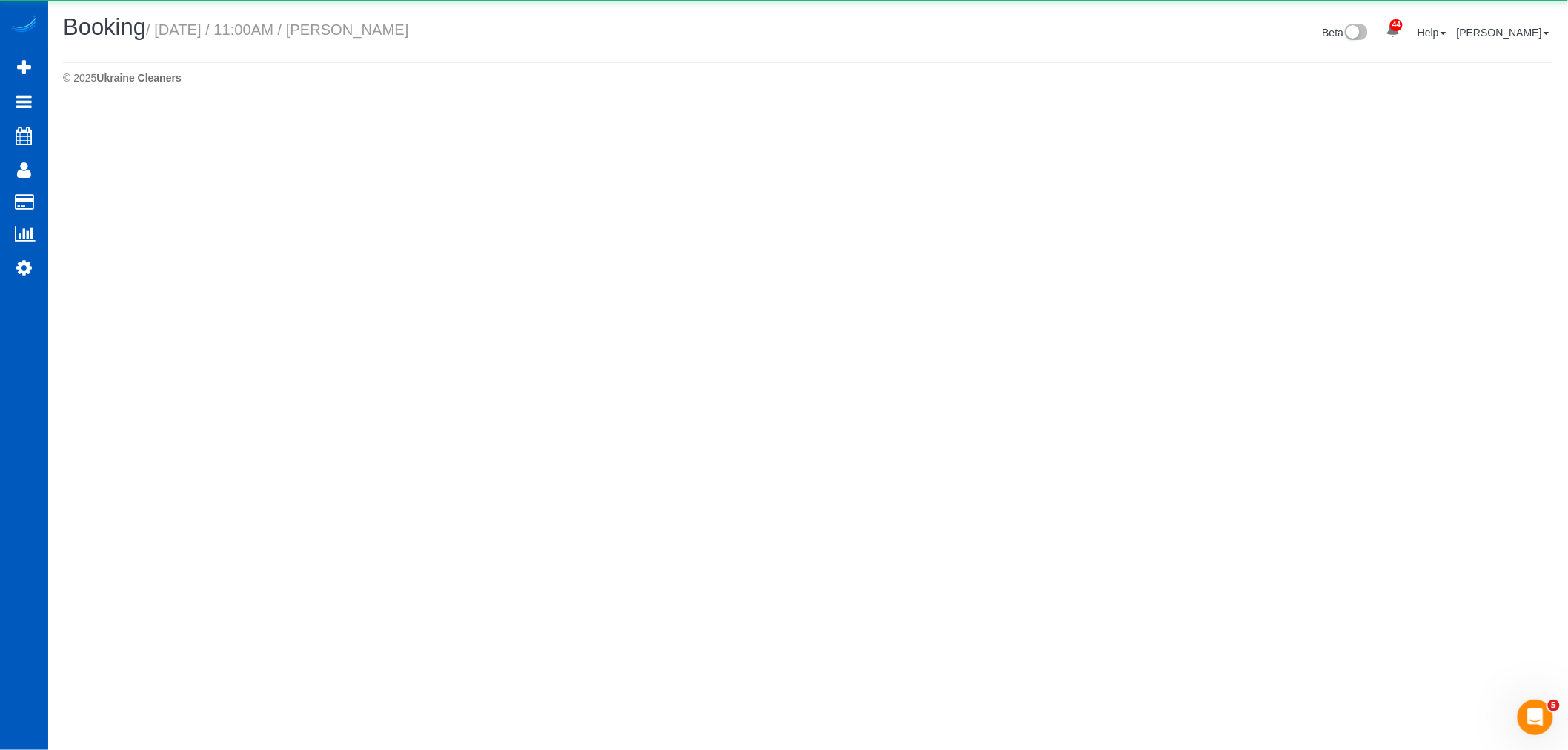
select select "OR"
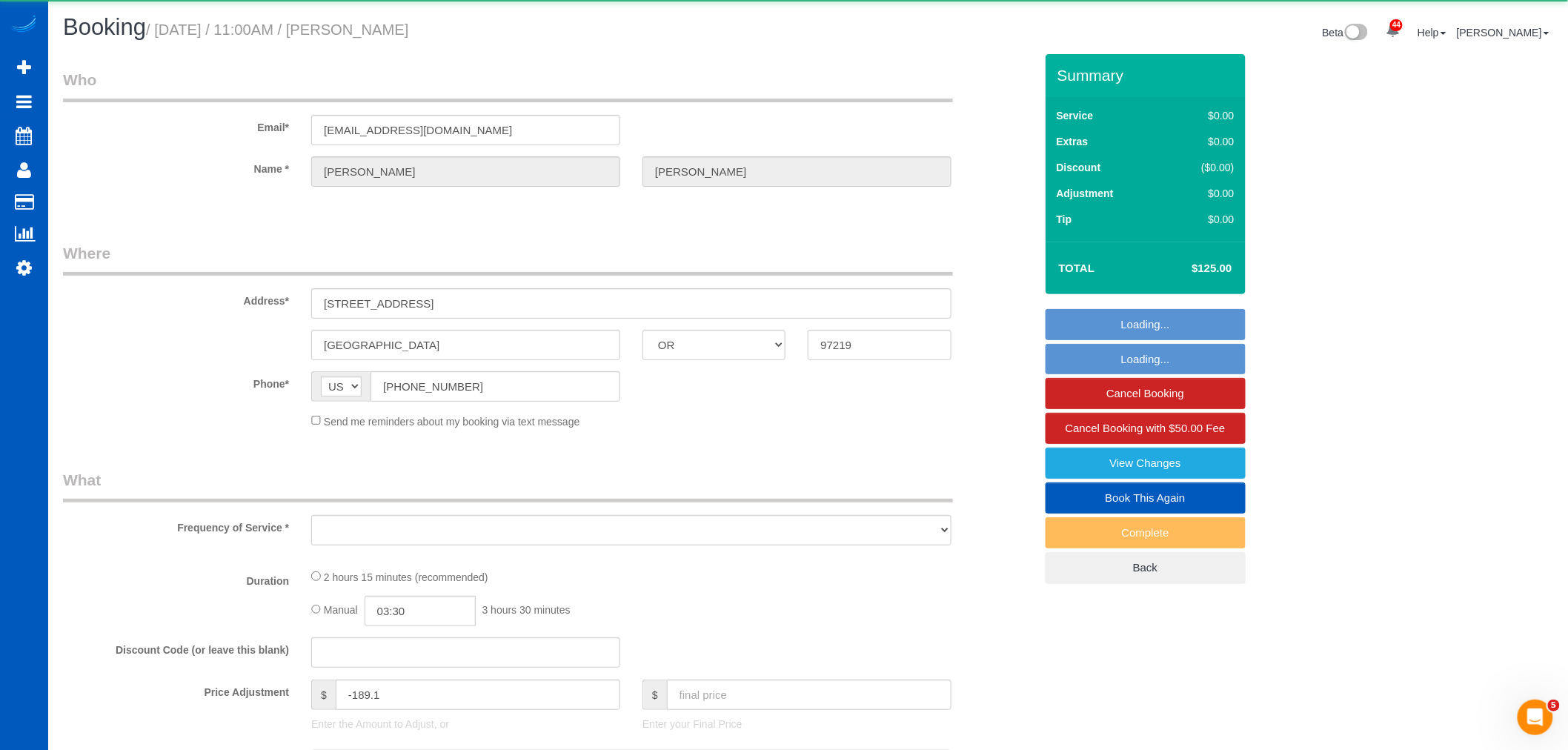
select select "object:2825"
select select "199"
select select "3001"
select select "3"
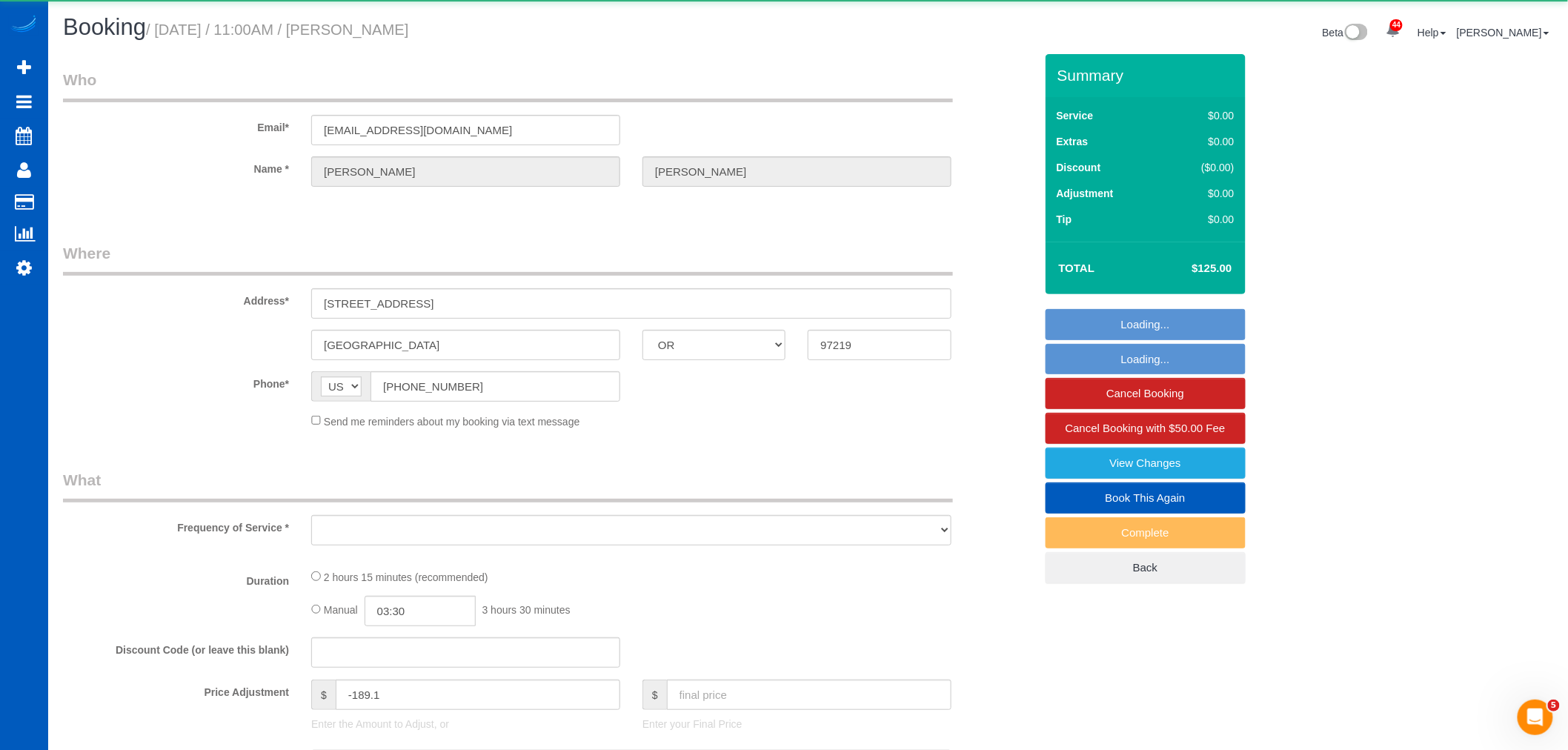
select select "spot35"
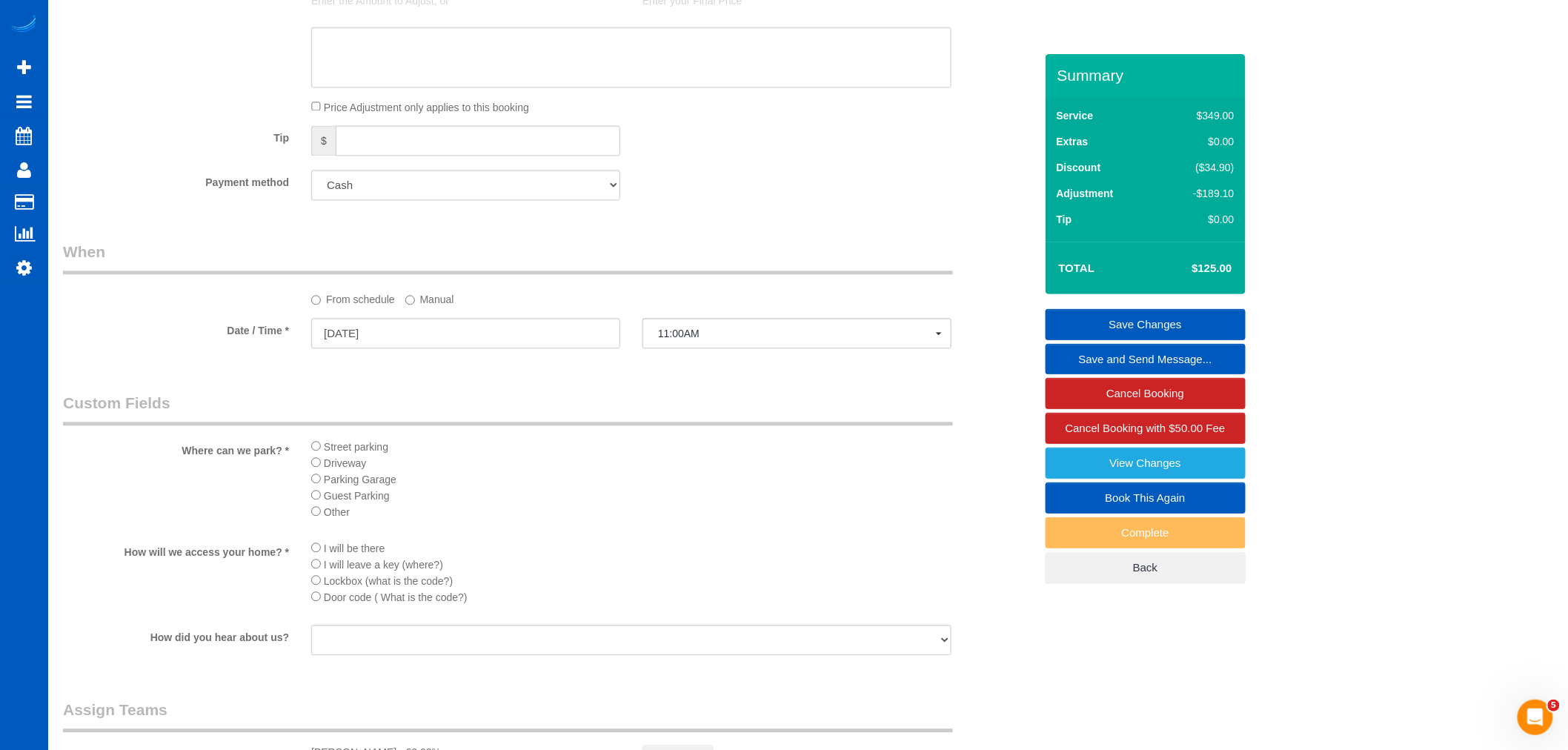
scroll to position [1242, 0]
click at [380, 191] on select "Add Credit Card Cash Check Paypal" at bounding box center [466, 192] width 309 height 30
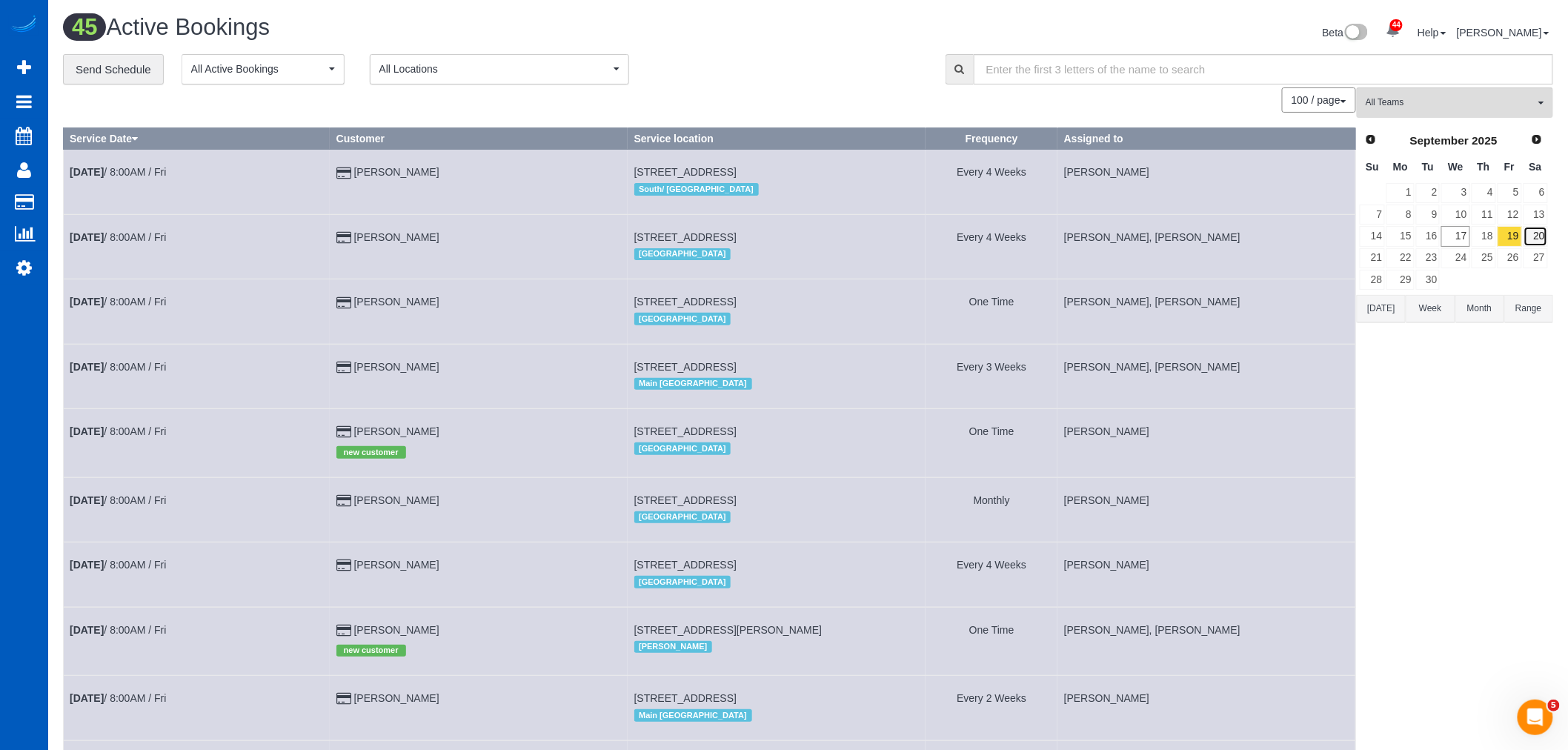
click at [1545, 243] on link "20" at bounding box center [1536, 236] width 24 height 20
